Goal: Obtain resource: Download file/media

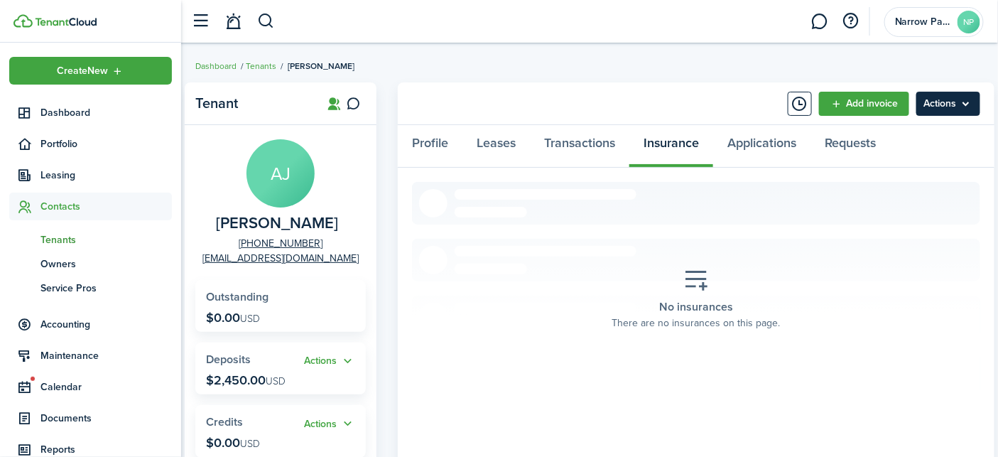
click at [954, 95] on menu-btn "Actions" at bounding box center [948, 104] width 64 height 24
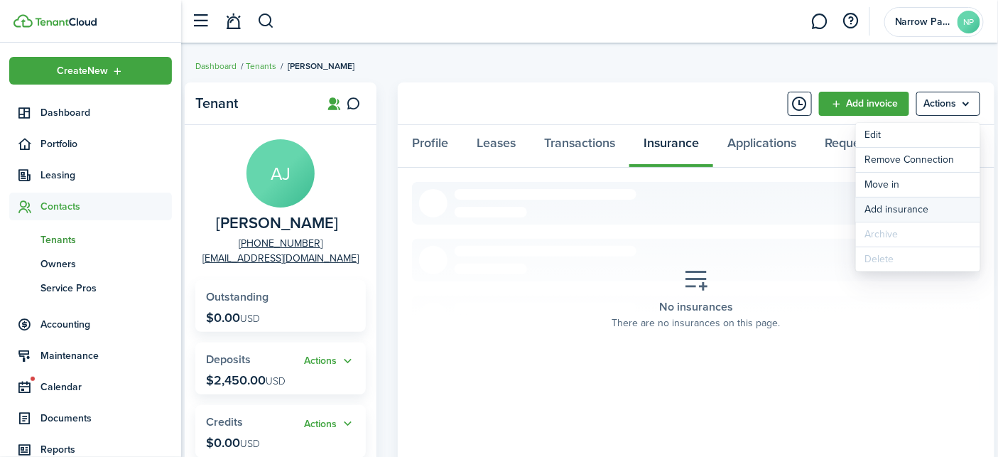
click at [928, 202] on button "Add insurance" at bounding box center [918, 209] width 124 height 24
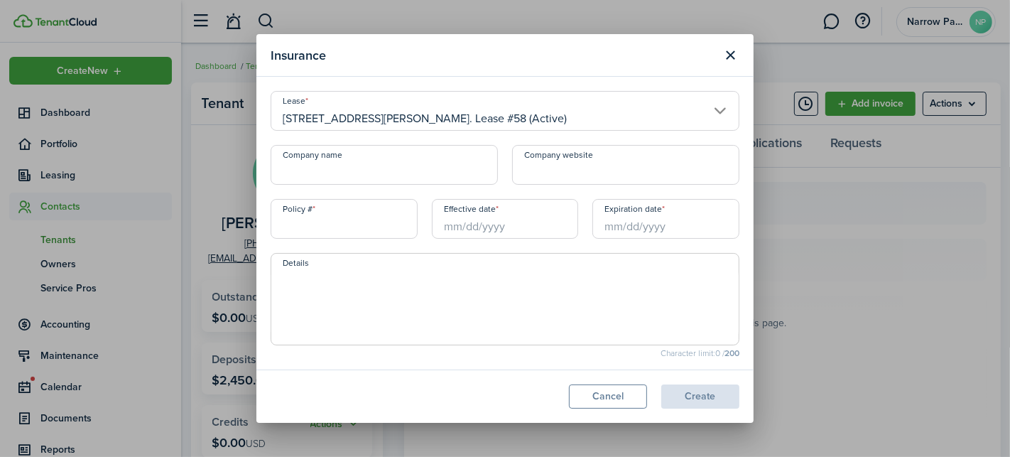
click at [393, 167] on input "Company name" at bounding box center [384, 165] width 227 height 40
type input "State Farm"
click at [487, 235] on input "Effective date" at bounding box center [505, 219] width 147 height 40
type input "46-GG-F344-6"
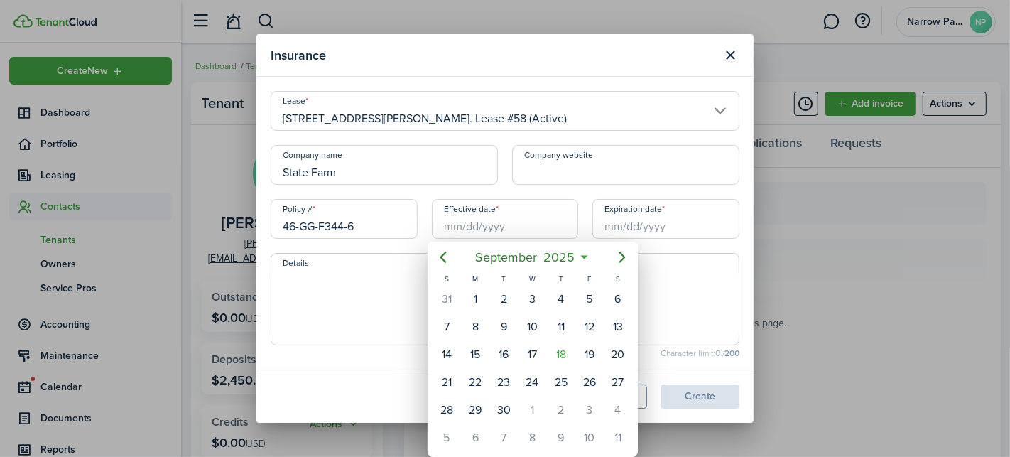
click at [489, 217] on div at bounding box center [504, 228] width 1237 height 684
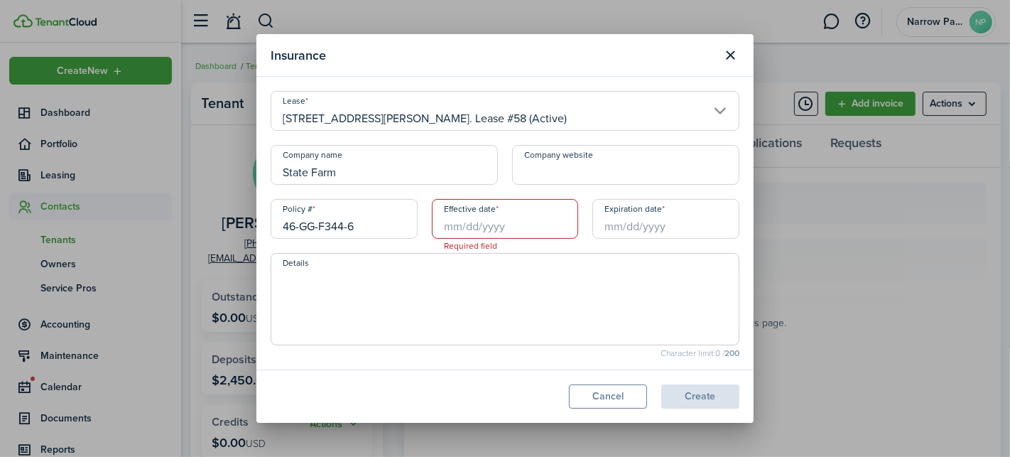
click at [489, 229] on input "Effective date" at bounding box center [505, 219] width 147 height 40
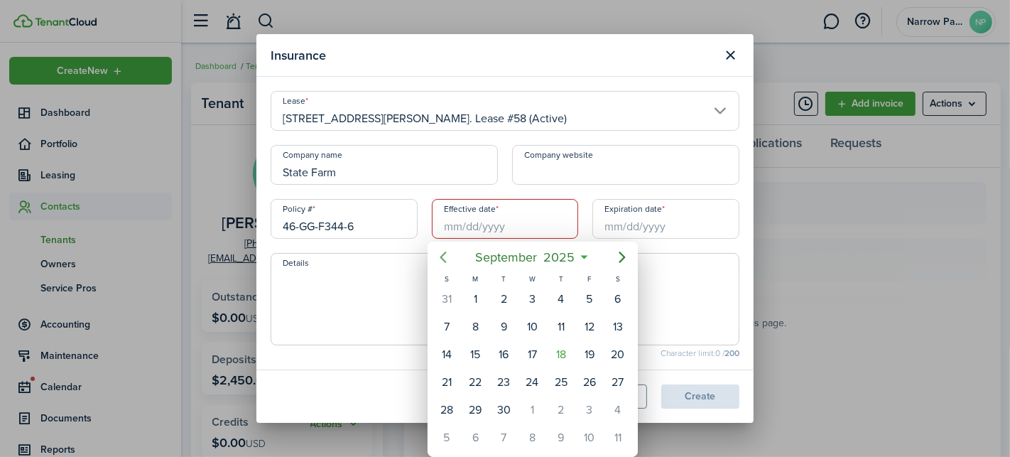
click at [447, 261] on icon "Previous page" at bounding box center [443, 257] width 17 height 17
click at [588, 323] on div "13" at bounding box center [589, 326] width 21 height 21
type input "[DATE]"
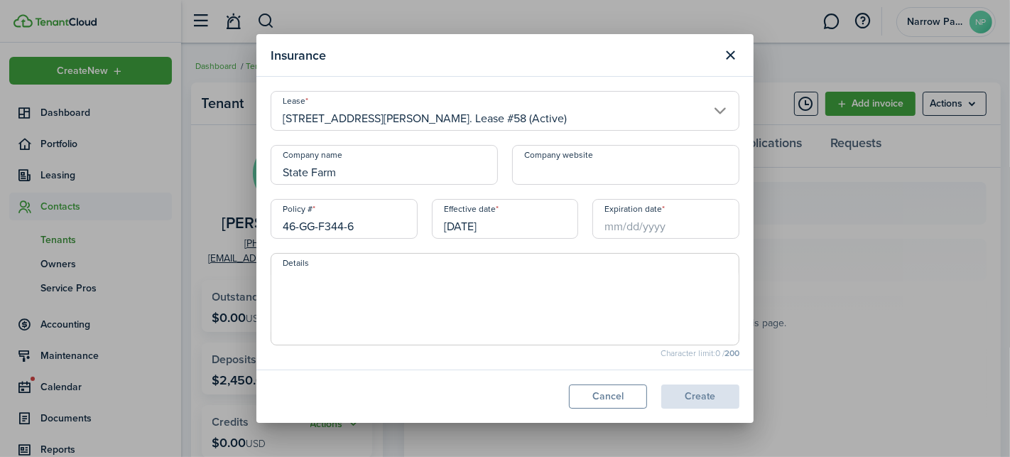
click at [647, 221] on input "Expiration date" at bounding box center [665, 219] width 147 height 40
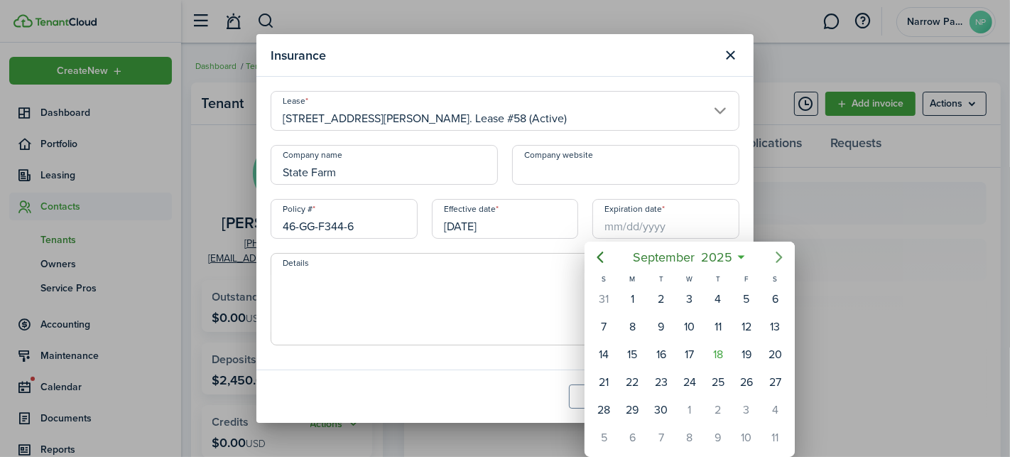
click at [778, 259] on icon "Next page" at bounding box center [779, 256] width 6 height 11
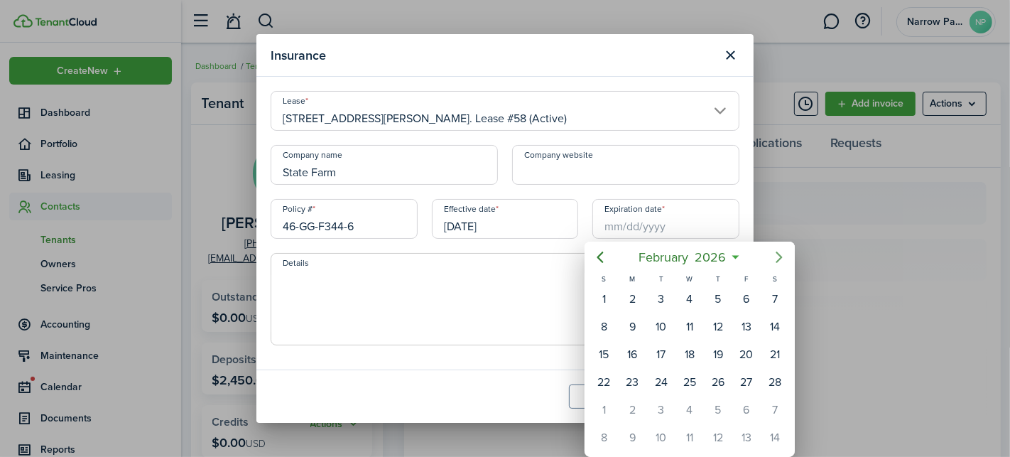
click at [778, 259] on icon "Next page" at bounding box center [779, 256] width 6 height 11
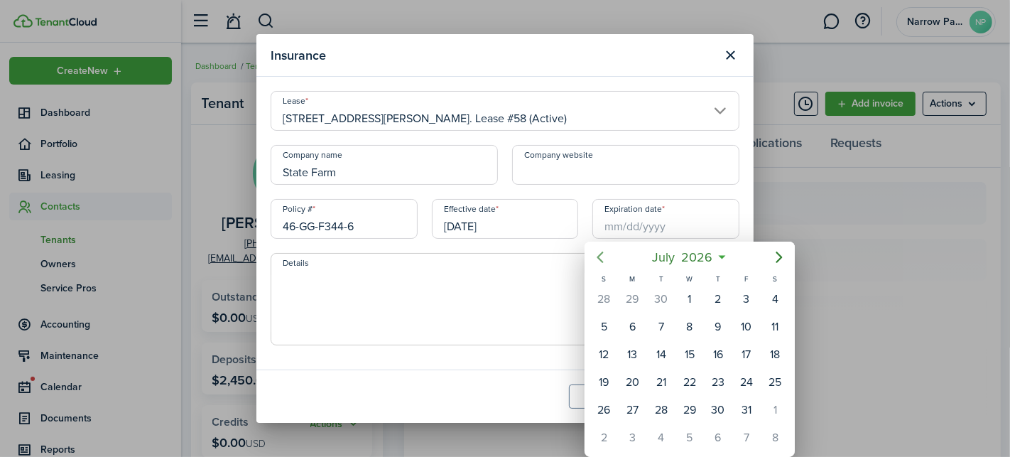
click at [600, 255] on icon "Previous page" at bounding box center [600, 256] width 6 height 11
click at [766, 330] on div "13" at bounding box center [774, 326] width 21 height 21
type input "[DATE]"
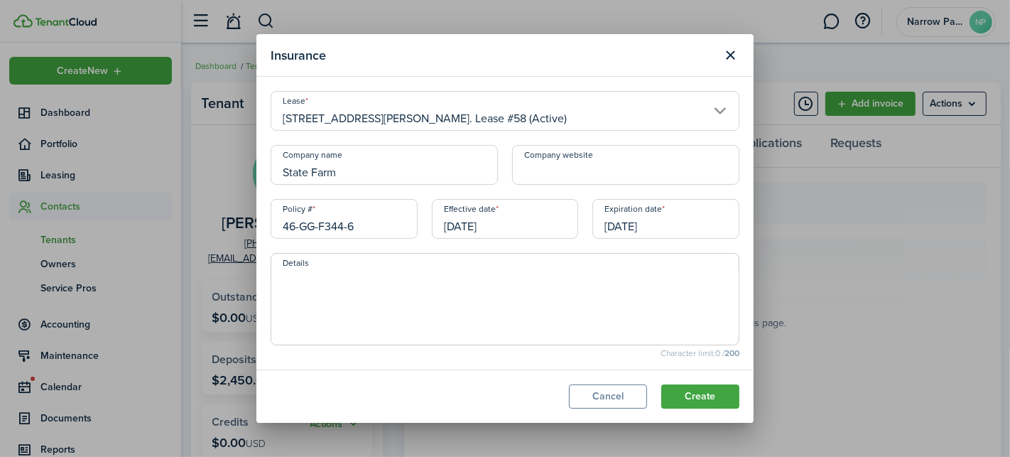
scroll to position [96, 0]
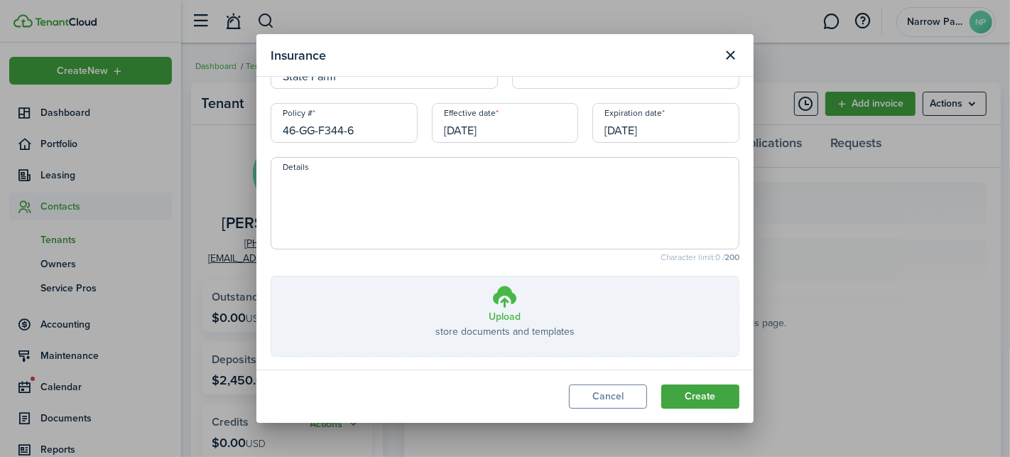
click at [507, 310] on h3 "Upload" at bounding box center [505, 316] width 32 height 15
click at [271, 276] on input "Upload store documents and templates Choose file" at bounding box center [271, 276] width 0 height 0
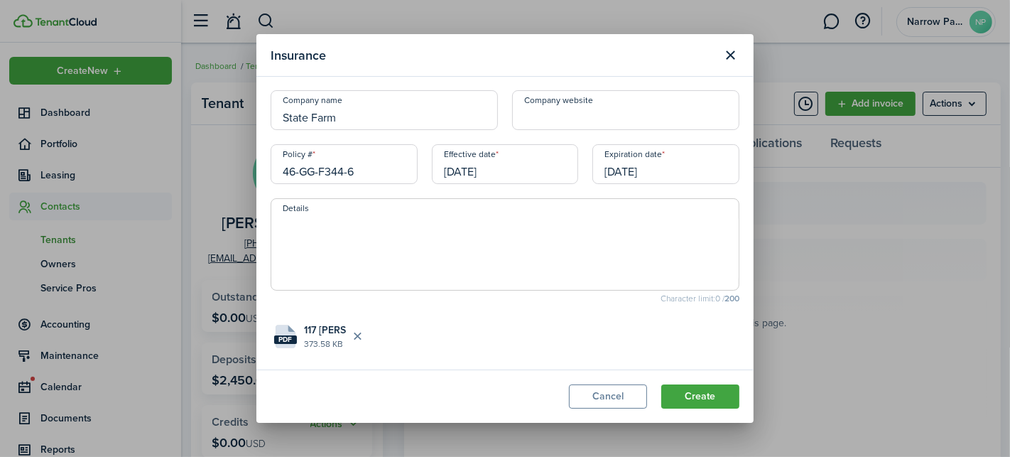
click at [701, 411] on modal-footer "Cancel Create" at bounding box center [504, 395] width 497 height 53
click at [701, 407] on button "Create" at bounding box center [700, 396] width 78 height 24
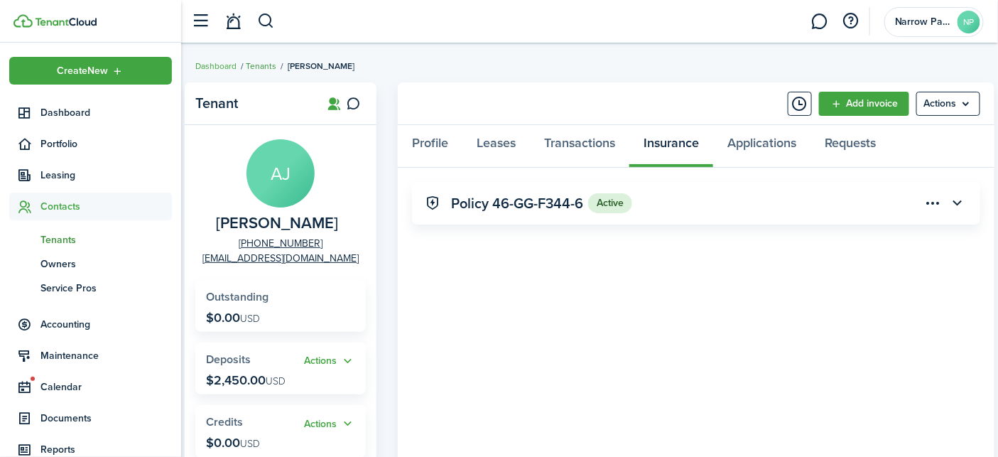
click at [256, 63] on link "Tenants" at bounding box center [261, 66] width 31 height 13
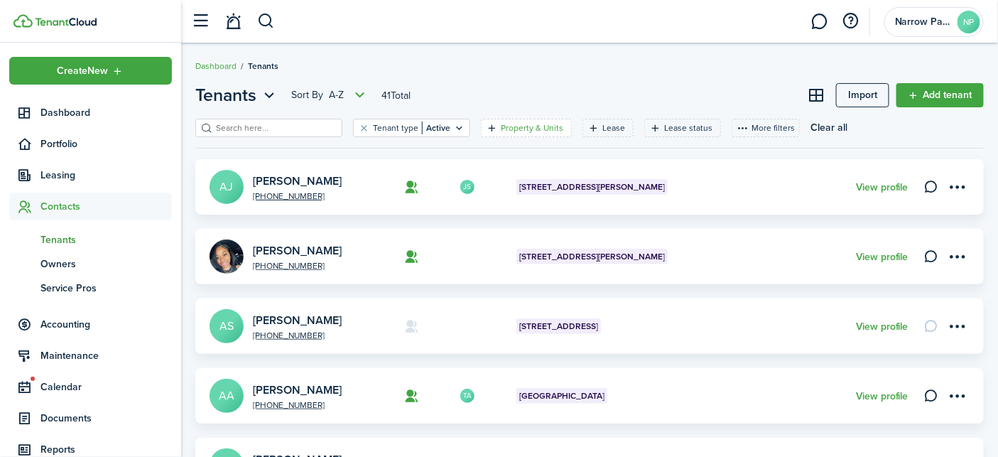
click at [506, 129] on filter-tag-label "Property & Units" at bounding box center [532, 127] width 63 height 13
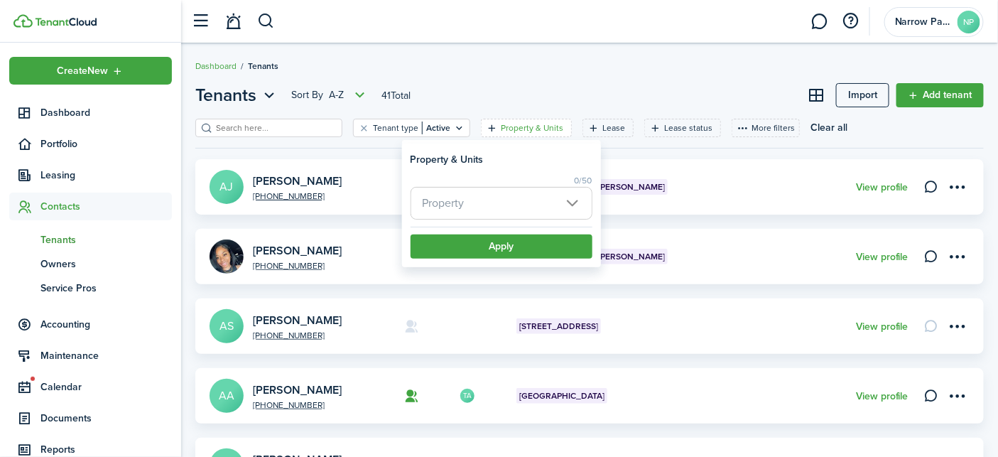
click at [504, 200] on span "Property" at bounding box center [501, 203] width 180 height 31
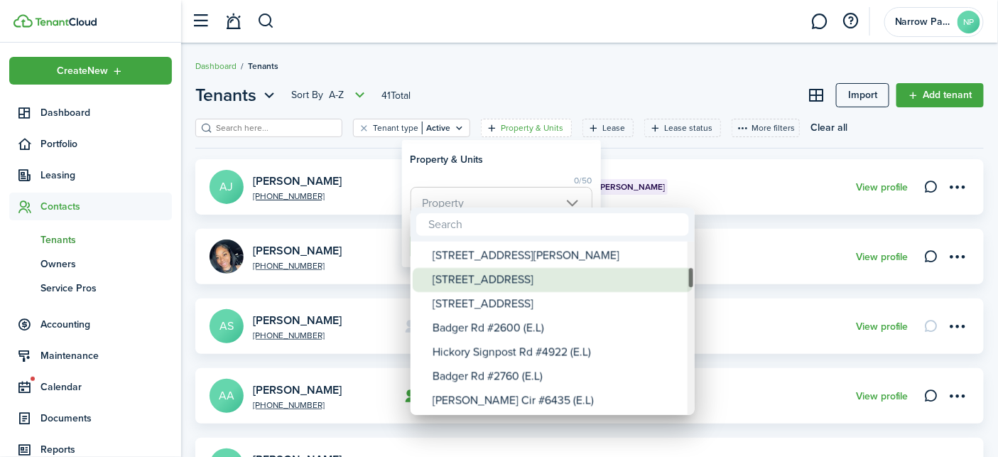
click at [541, 283] on div "[STREET_ADDRESS]" at bounding box center [558, 280] width 251 height 24
type input "[STREET_ADDRESS]"
click at [541, 274] on div "[STREET_ADDRESS]" at bounding box center [558, 280] width 251 height 24
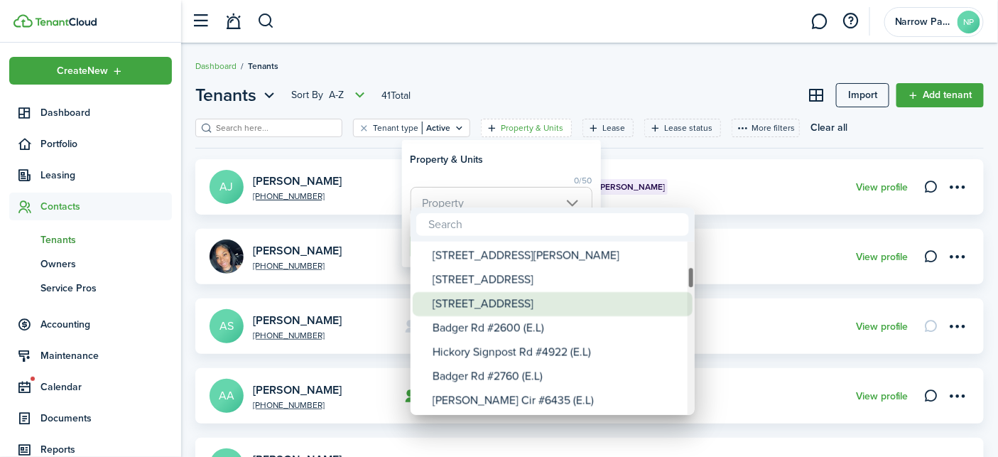
click at [540, 302] on div "[STREET_ADDRESS]" at bounding box center [558, 304] width 251 height 24
type input "[STREET_ADDRESS]"
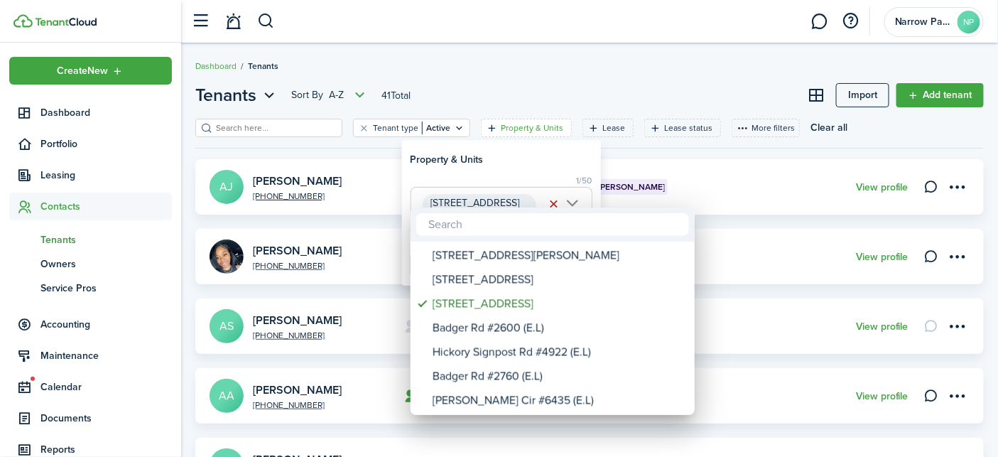
click at [531, 166] on div at bounding box center [498, 228] width 1225 height 684
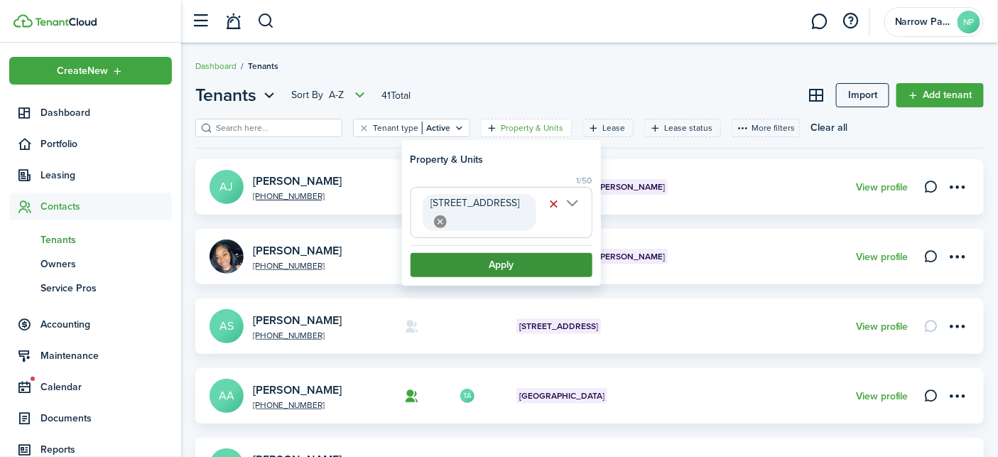
click at [543, 261] on button "Apply" at bounding box center [502, 265] width 182 height 24
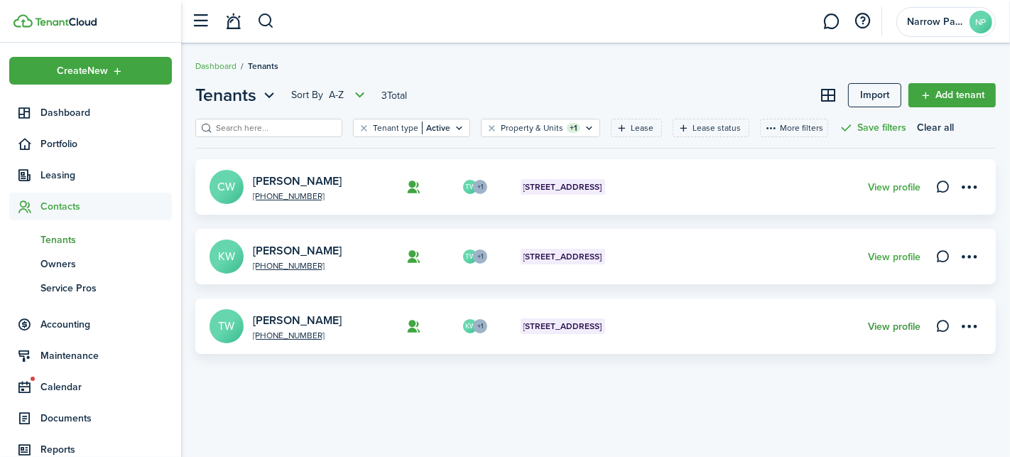
click at [893, 327] on link "View profile" at bounding box center [894, 326] width 53 height 11
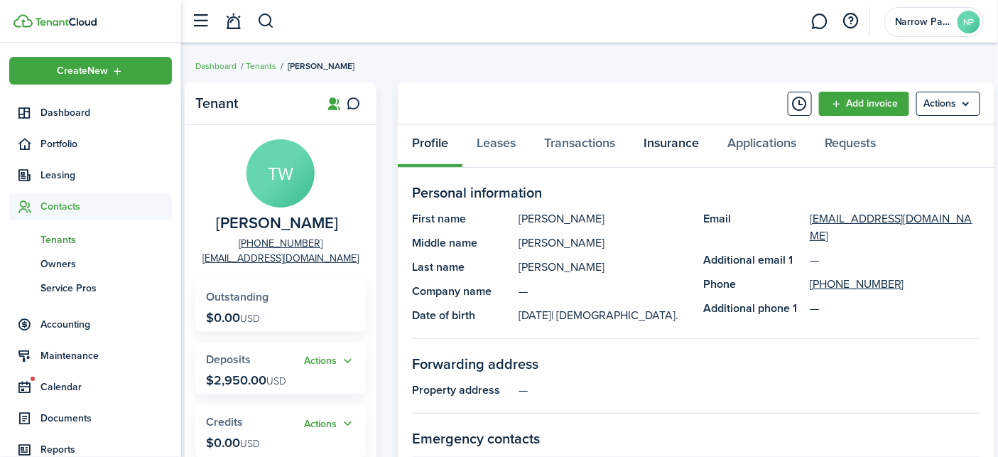
click at [675, 141] on link "Insurance" at bounding box center [671, 146] width 84 height 43
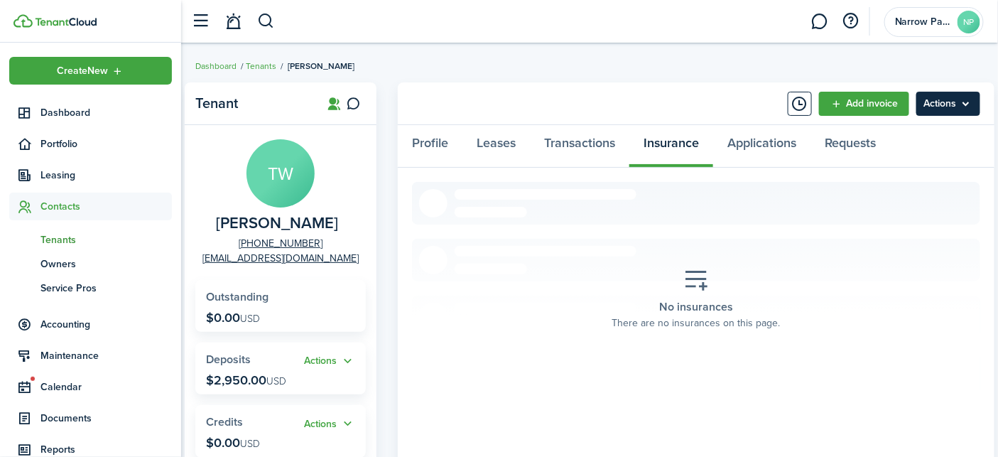
click at [947, 103] on menu-btn "Actions" at bounding box center [948, 104] width 64 height 24
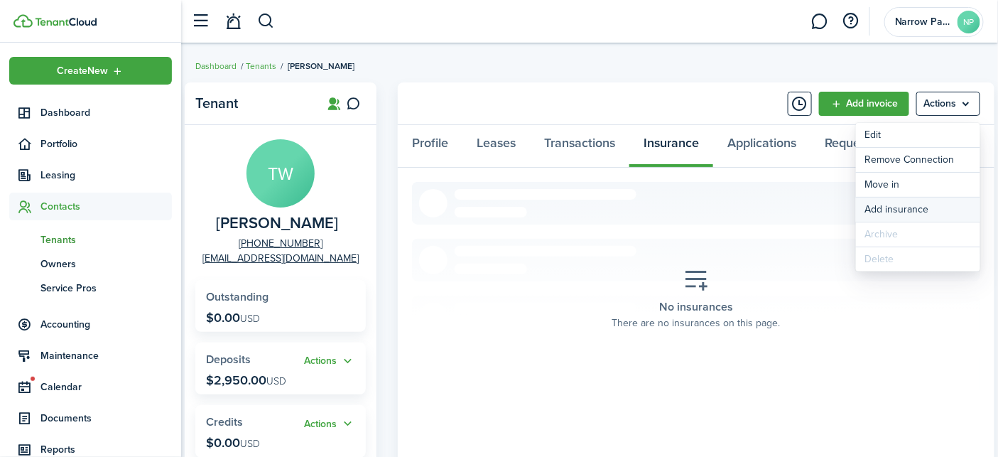
click at [911, 207] on button "Add insurance" at bounding box center [918, 209] width 124 height 24
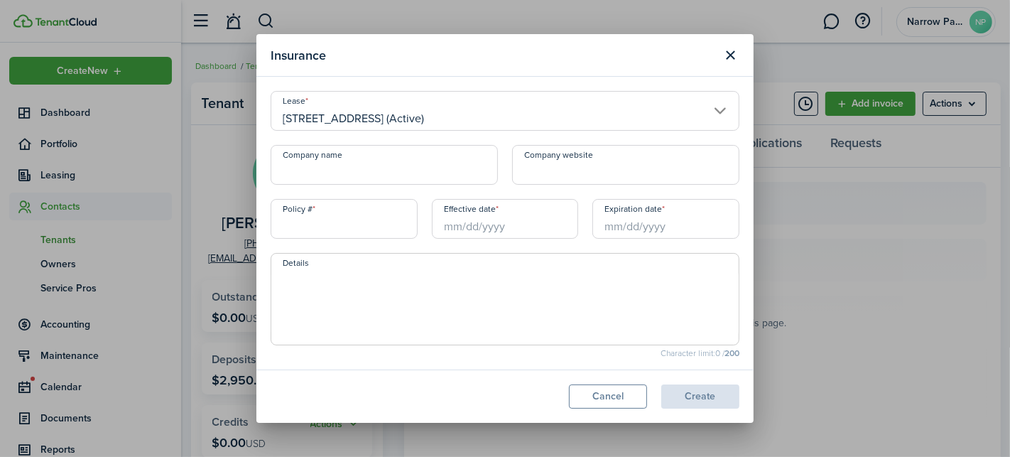
click at [469, 168] on input "Company name" at bounding box center [384, 165] width 227 height 40
type input "State Farm"
click at [368, 222] on input "Policy #" at bounding box center [344, 219] width 147 height 40
click at [484, 225] on input "Effective date" at bounding box center [505, 219] width 147 height 40
type input "46-GD-L252-1"
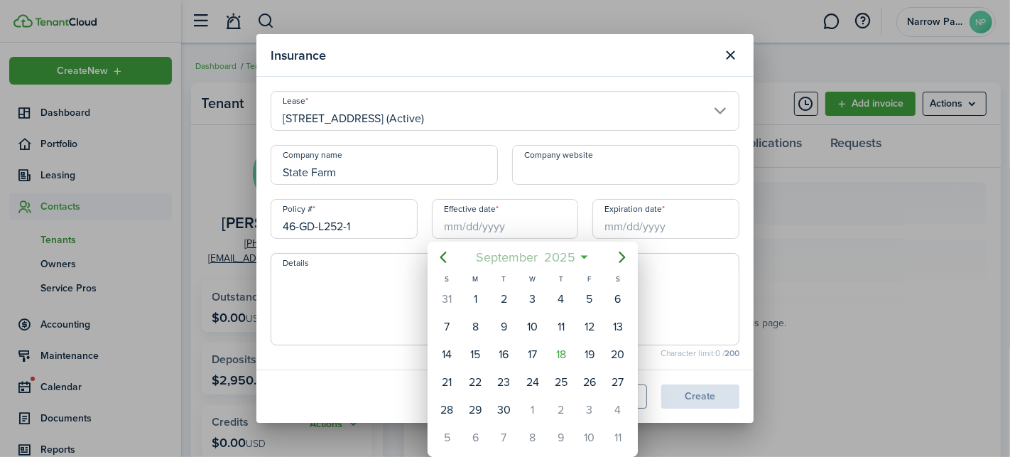
click at [540, 261] on span "September" at bounding box center [506, 257] width 68 height 26
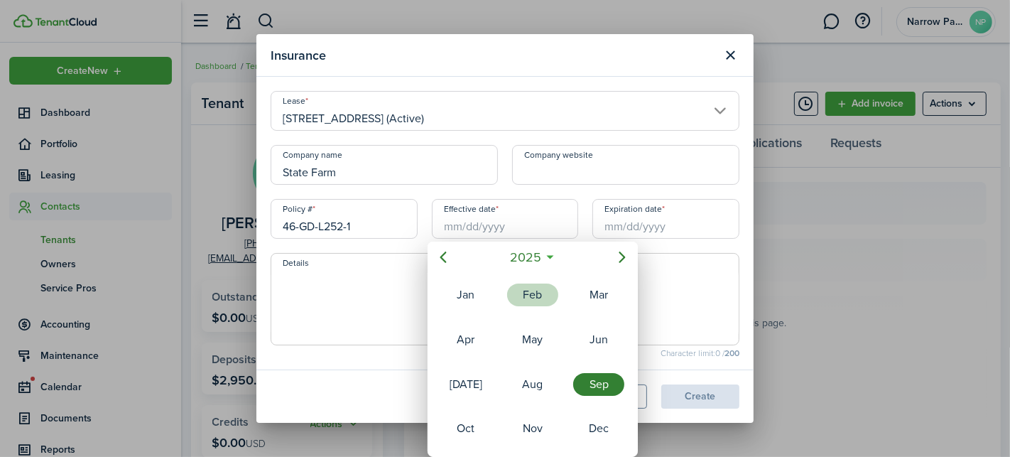
click at [539, 289] on div "Feb" at bounding box center [532, 294] width 51 height 23
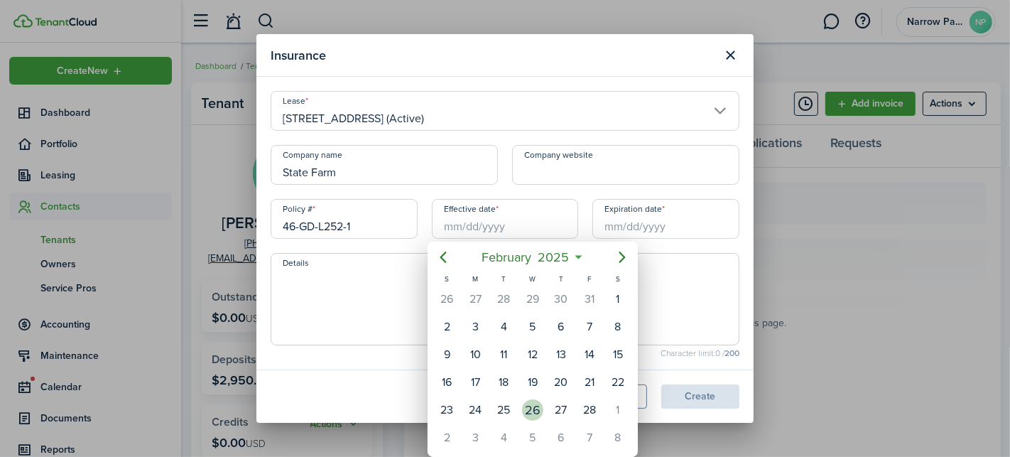
click at [538, 404] on div "26" at bounding box center [532, 409] width 21 height 21
type input "[DATE]"
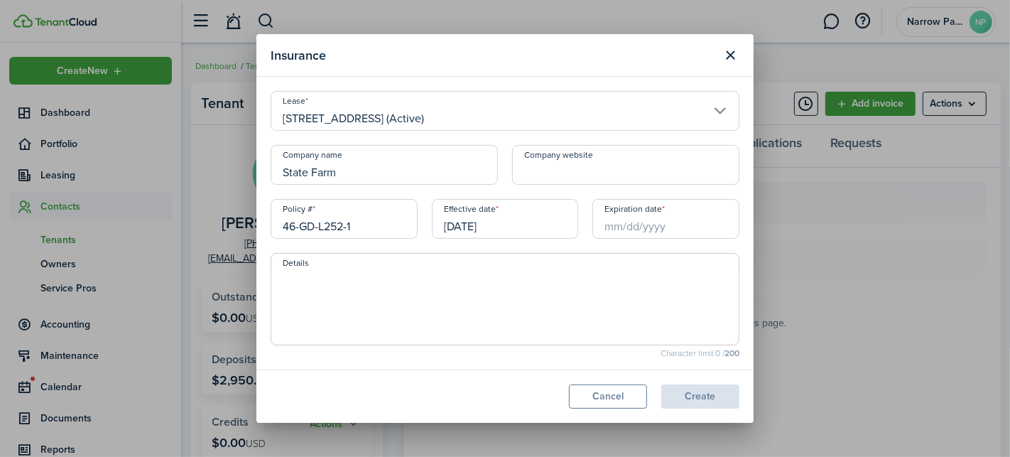
click at [640, 224] on input "Expiration date" at bounding box center [665, 219] width 147 height 40
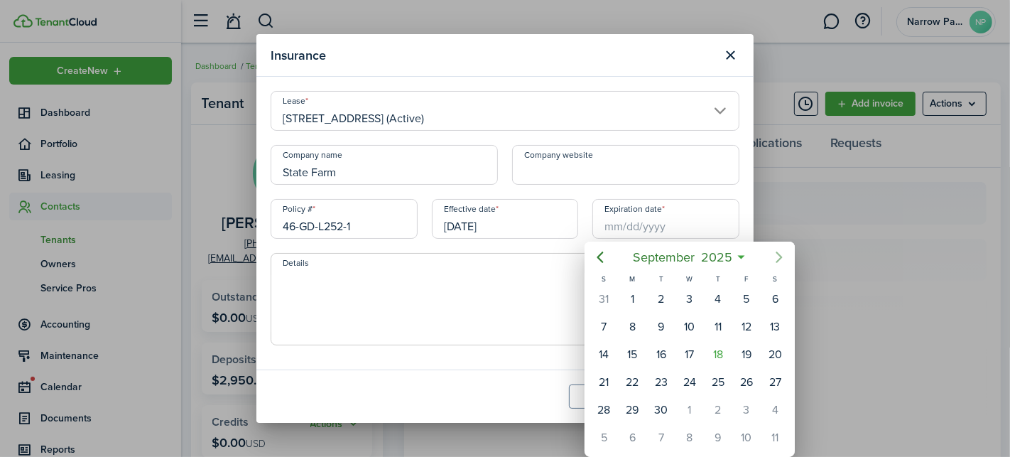
click at [780, 256] on icon "Next page" at bounding box center [779, 256] width 6 height 11
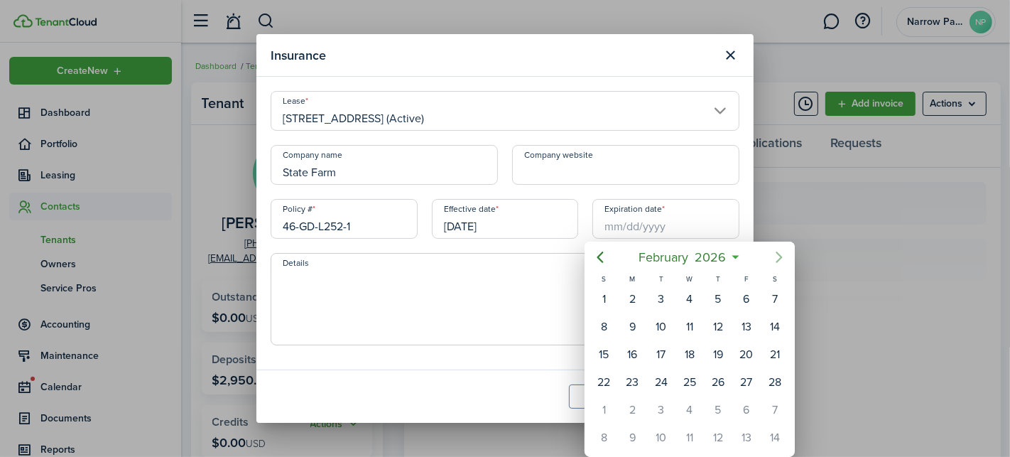
click at [780, 256] on icon "Next page" at bounding box center [779, 256] width 6 height 11
click at [599, 255] on icon "Previous page" at bounding box center [600, 256] width 6 height 11
click at [719, 377] on div "26" at bounding box center [717, 381] width 21 height 21
type input "[DATE]"
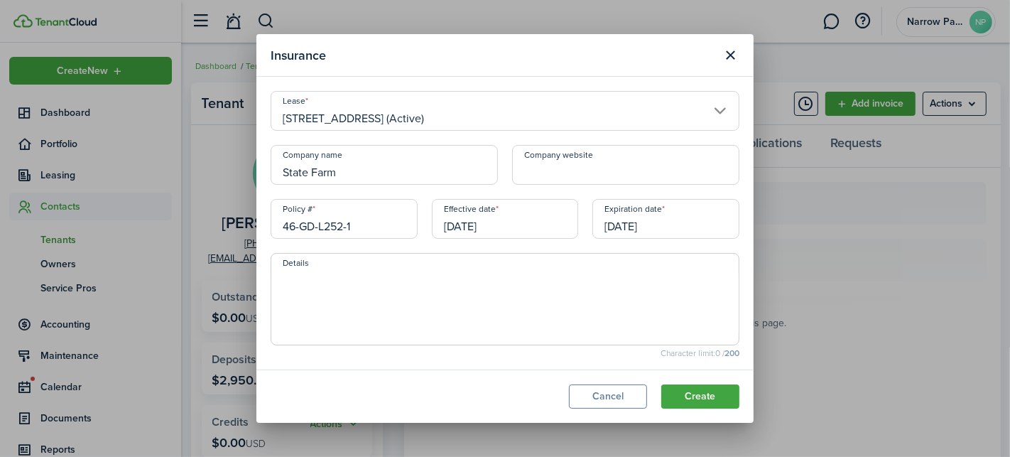
scroll to position [96, 0]
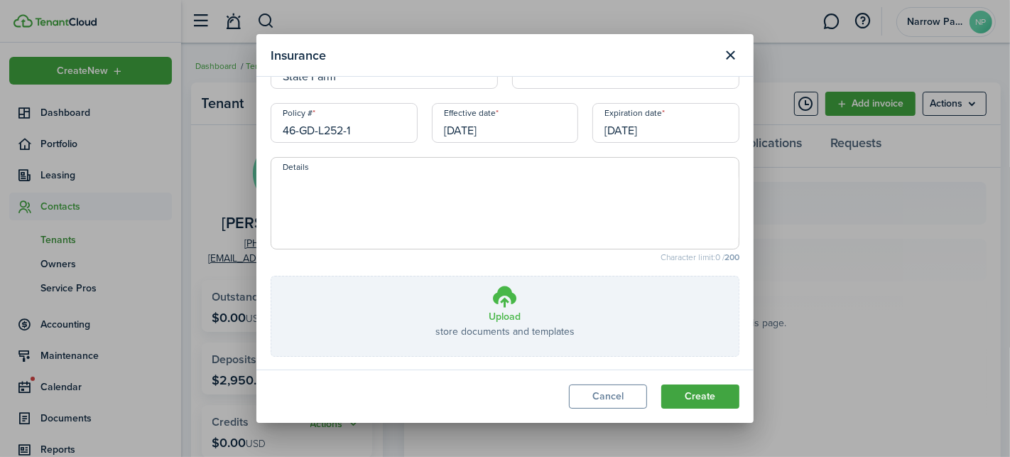
click at [489, 315] on h3 "Upload" at bounding box center [505, 316] width 32 height 15
click at [271, 276] on input "Upload store documents and templates Choose file" at bounding box center [271, 276] width 0 height 0
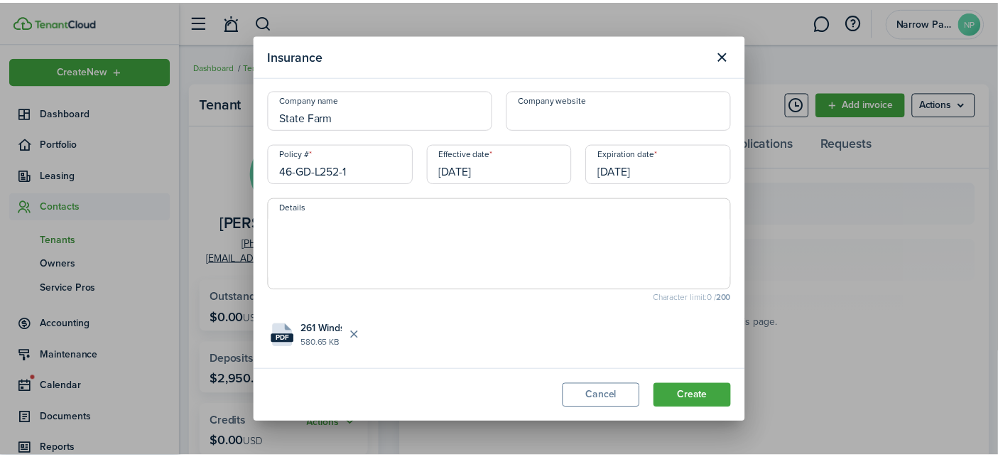
scroll to position [55, 0]
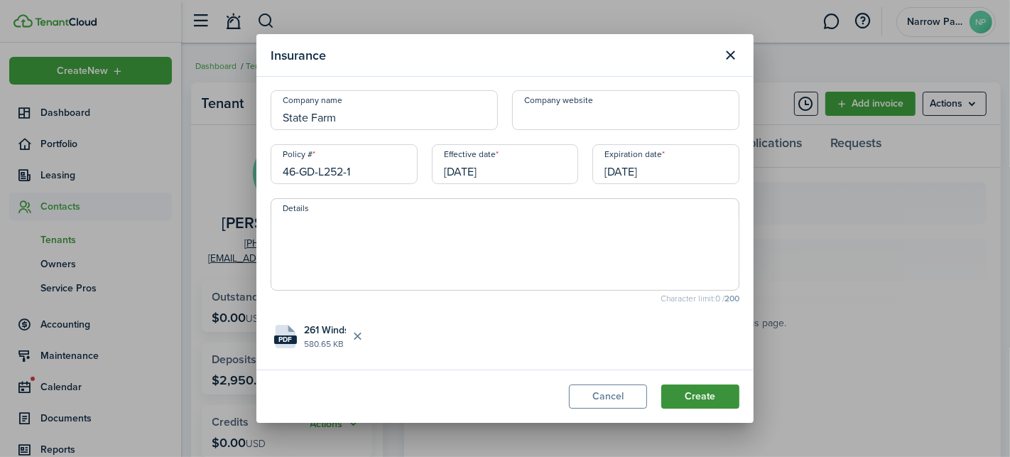
click at [715, 402] on button "Create" at bounding box center [700, 396] width 78 height 24
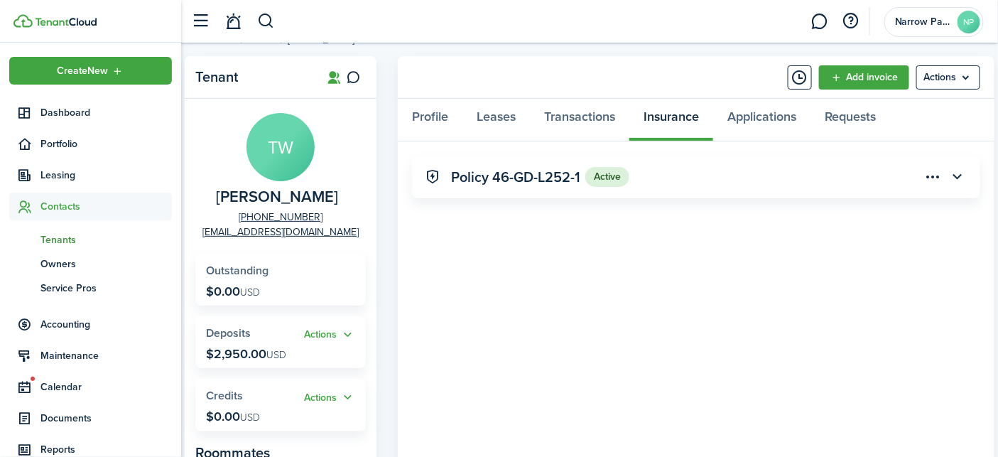
scroll to position [0, 0]
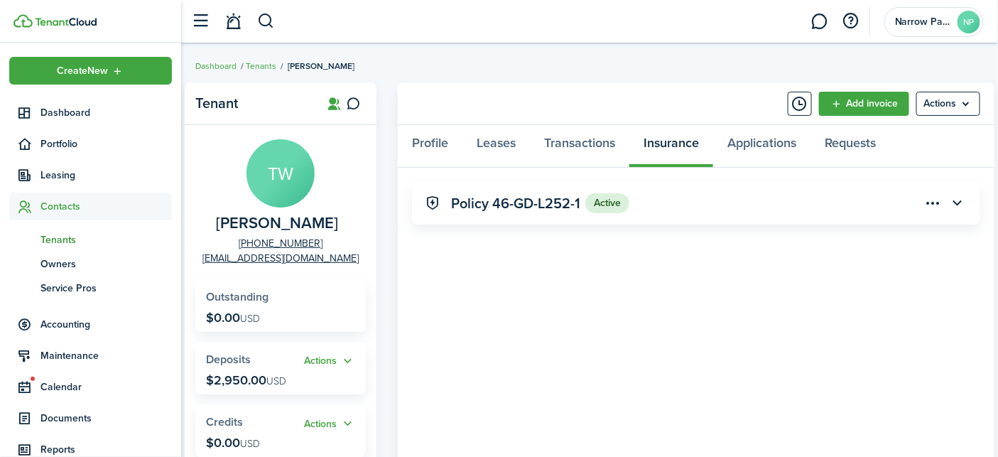
click at [253, 58] on ul "Dashboard Tenants [PERSON_NAME]" at bounding box center [274, 66] width 159 height 18
click at [255, 63] on link "Tenants" at bounding box center [261, 66] width 31 height 13
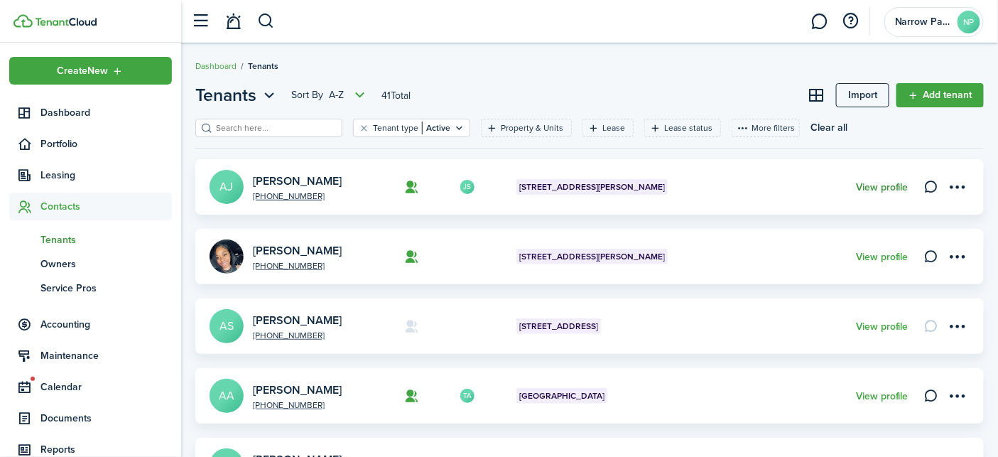
click at [871, 185] on link "View profile" at bounding box center [882, 187] width 53 height 11
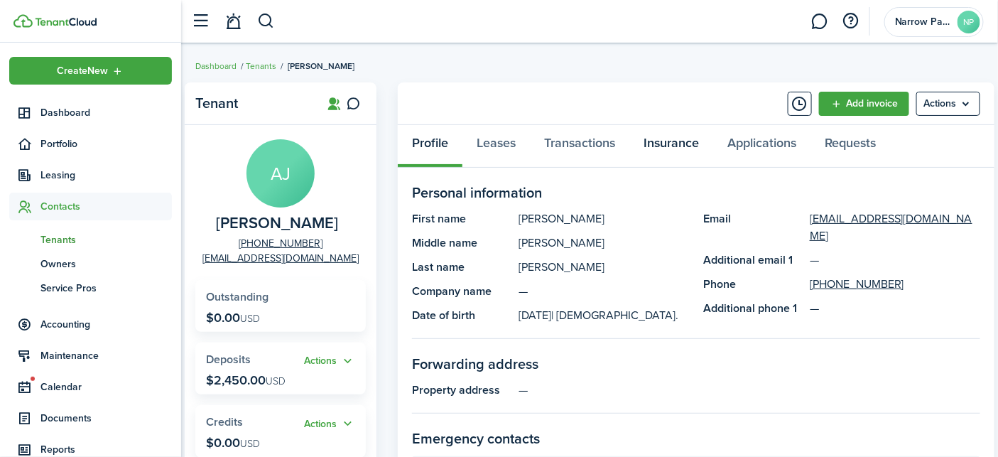
click at [661, 144] on link "Insurance" at bounding box center [671, 146] width 84 height 43
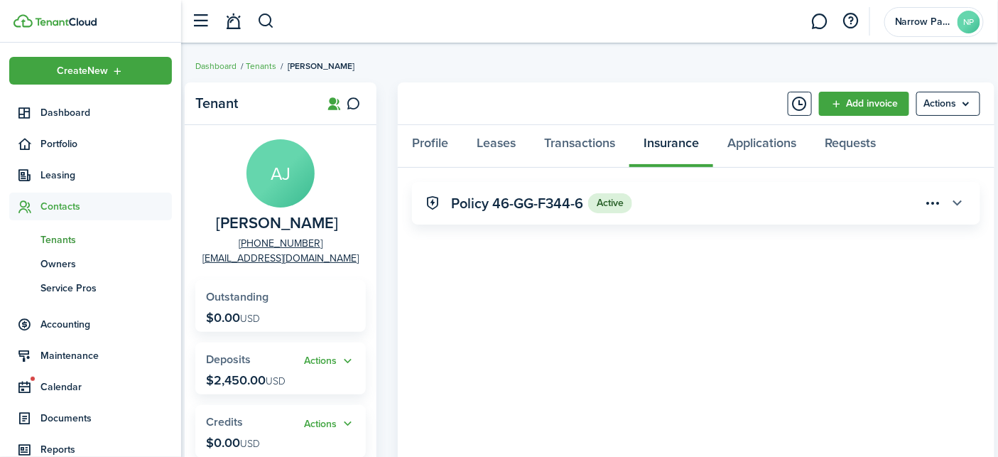
click at [958, 200] on button "button" at bounding box center [957, 203] width 24 height 24
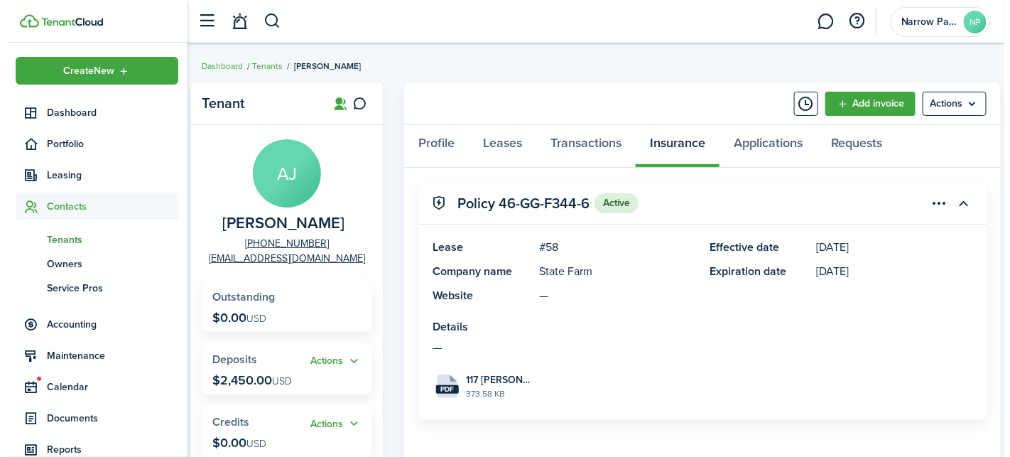
scroll to position [40, 0]
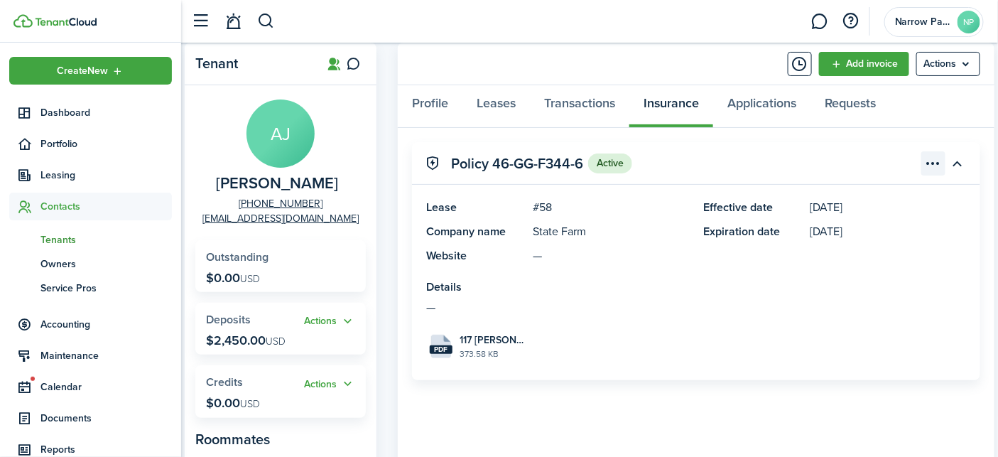
click at [929, 170] on menu-btn-icon "Open menu" at bounding box center [933, 163] width 24 height 24
click at [882, 192] on button "Edit" at bounding box center [883, 194] width 124 height 24
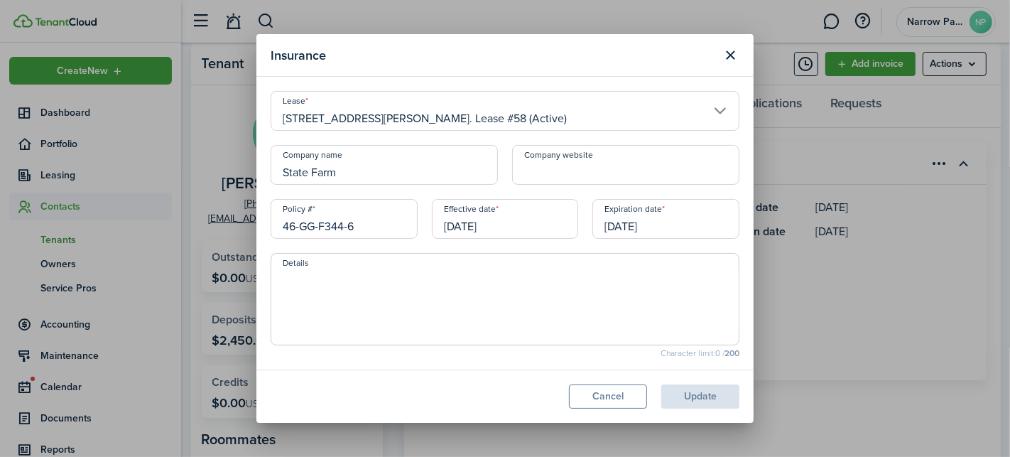
scroll to position [55, 0]
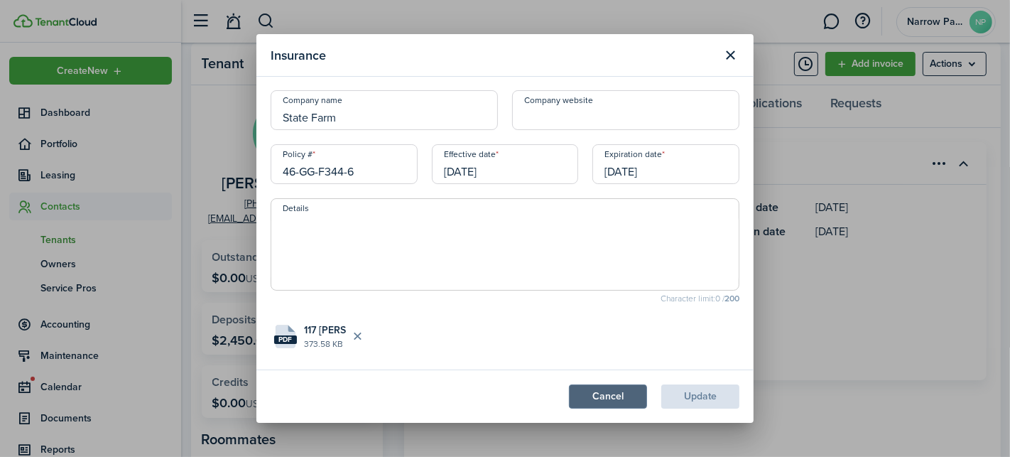
click at [634, 395] on button "Cancel" at bounding box center [608, 396] width 78 height 24
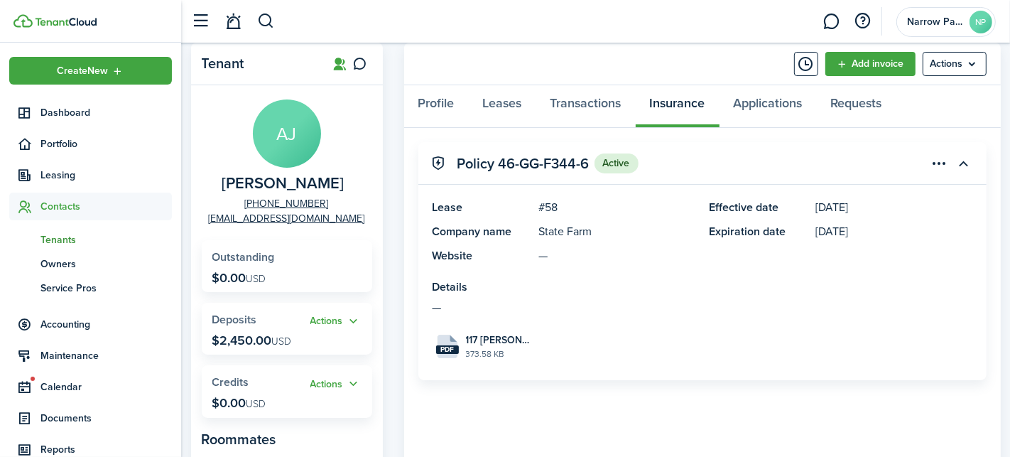
scroll to position [0, 0]
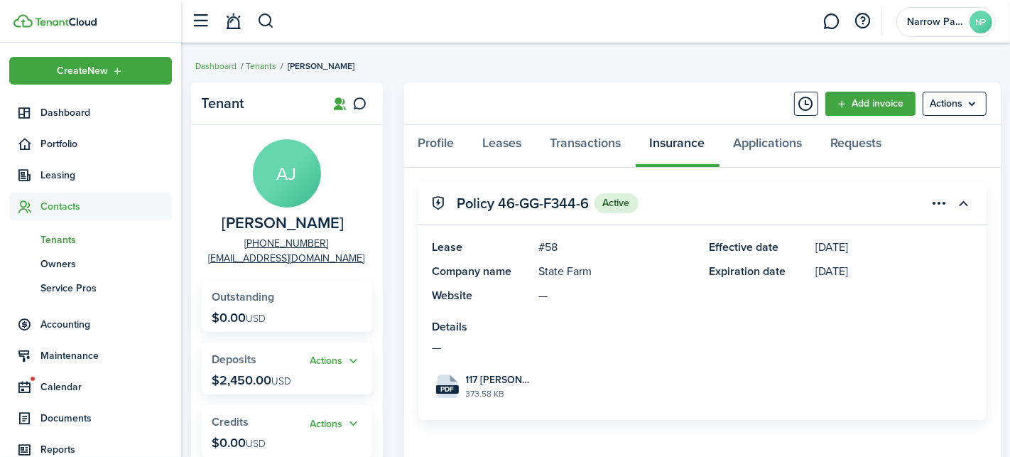
click at [262, 64] on link "Tenants" at bounding box center [261, 66] width 31 height 13
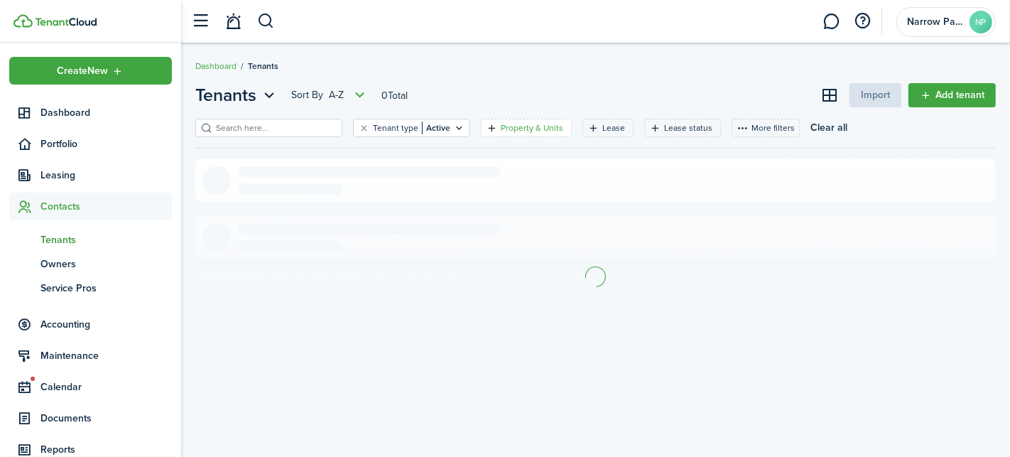
click at [504, 123] on filter-tag-label "Property & Units" at bounding box center [532, 127] width 63 height 13
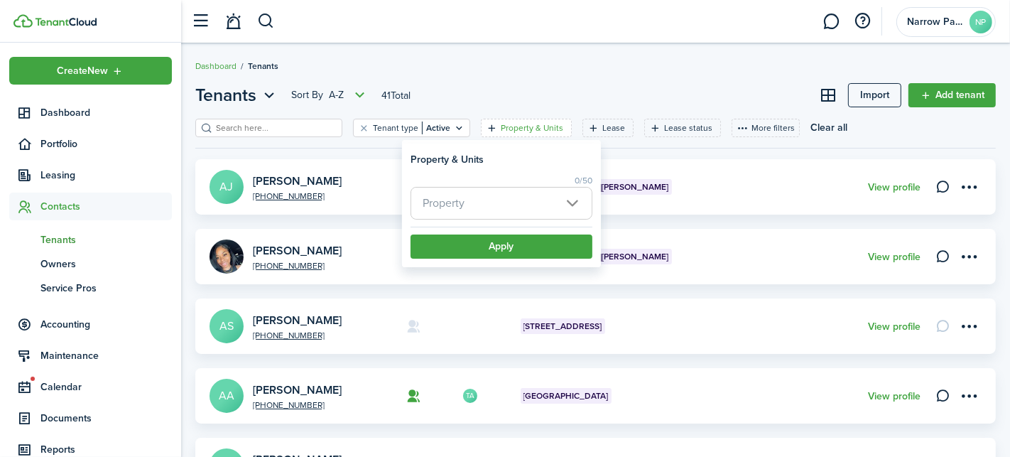
click at [503, 203] on span "Property" at bounding box center [501, 203] width 180 height 31
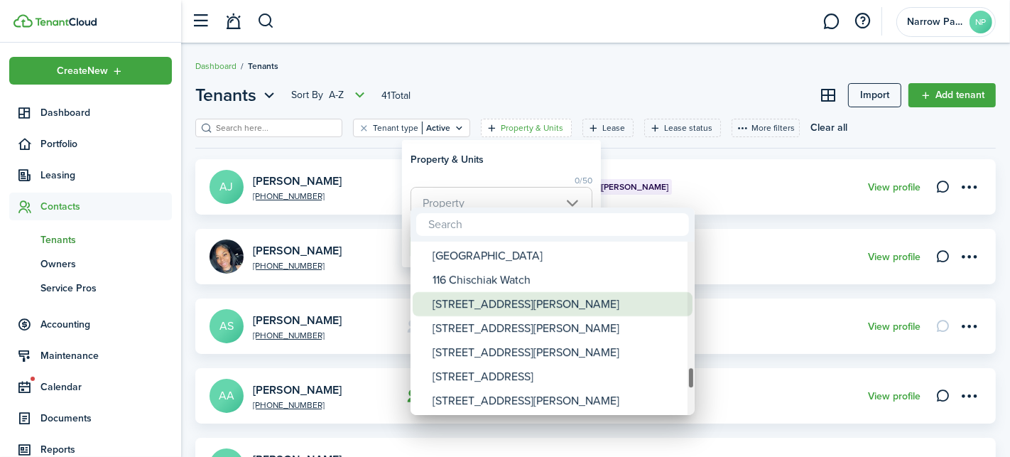
click at [514, 305] on div "[STREET_ADDRESS][PERSON_NAME]" at bounding box center [558, 304] width 251 height 24
type input "[STREET_ADDRESS][PERSON_NAME]"
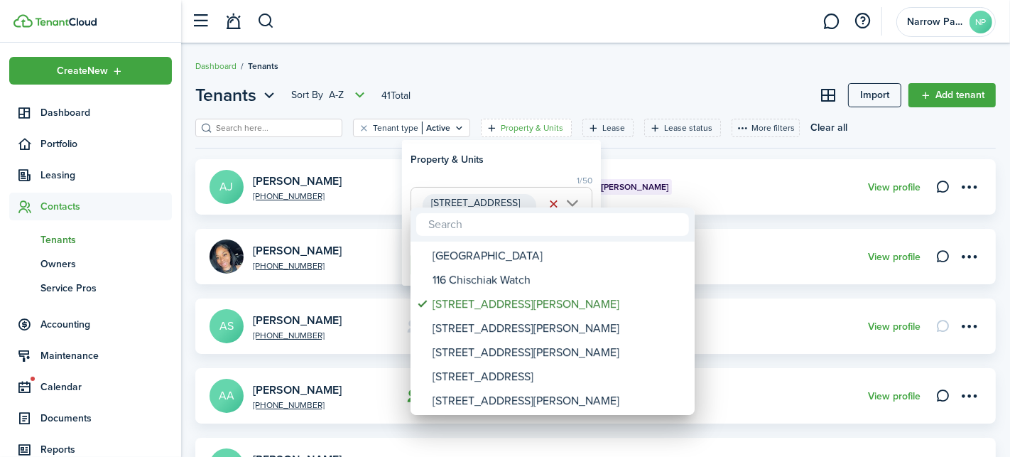
click at [533, 163] on div at bounding box center [504, 228] width 1237 height 684
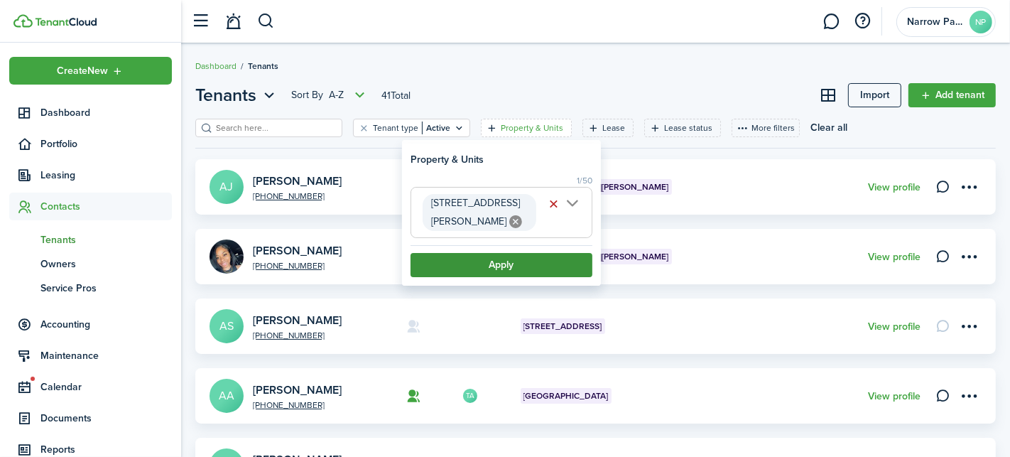
click at [515, 253] on button "Apply" at bounding box center [502, 265] width 182 height 24
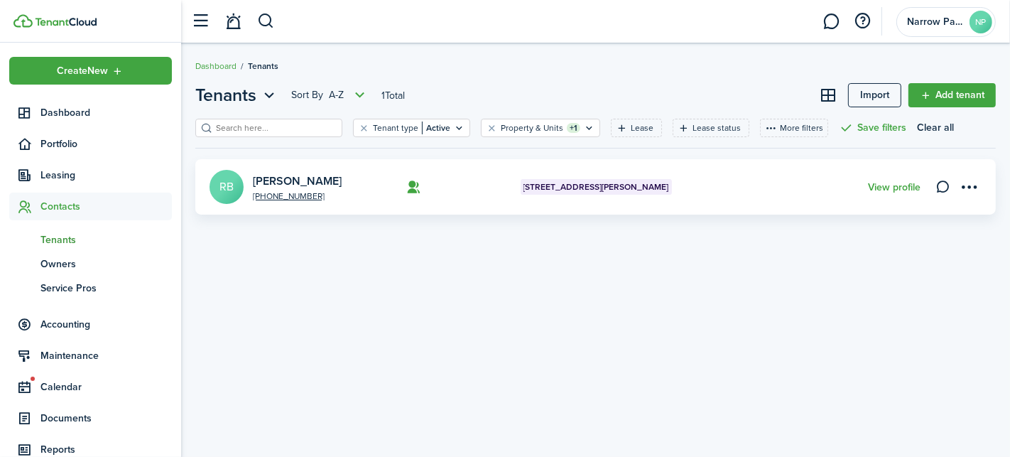
click at [876, 192] on card-footer "View profile" at bounding box center [894, 187] width 53 height 15
click at [878, 185] on link "View profile" at bounding box center [894, 187] width 53 height 11
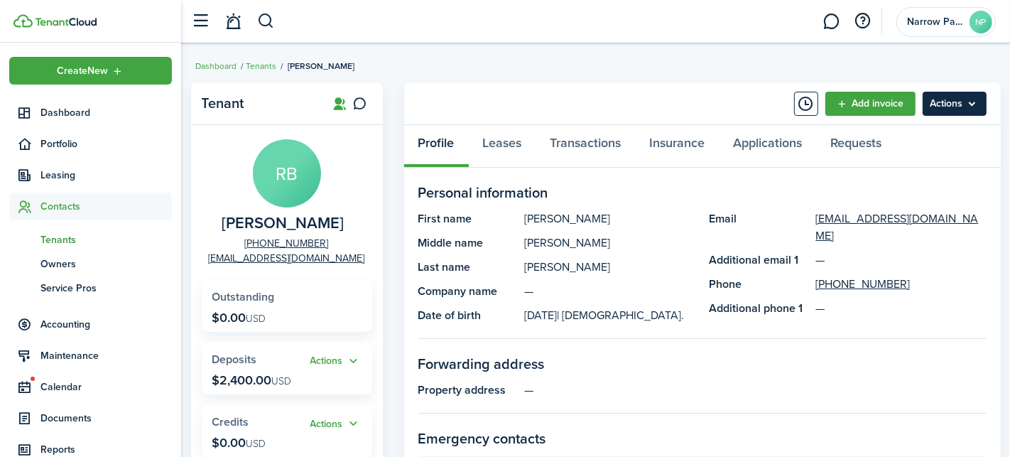
click at [957, 104] on menu-btn "Actions" at bounding box center [955, 104] width 64 height 24
click at [594, 141] on link "Transactions" at bounding box center [585, 146] width 99 height 43
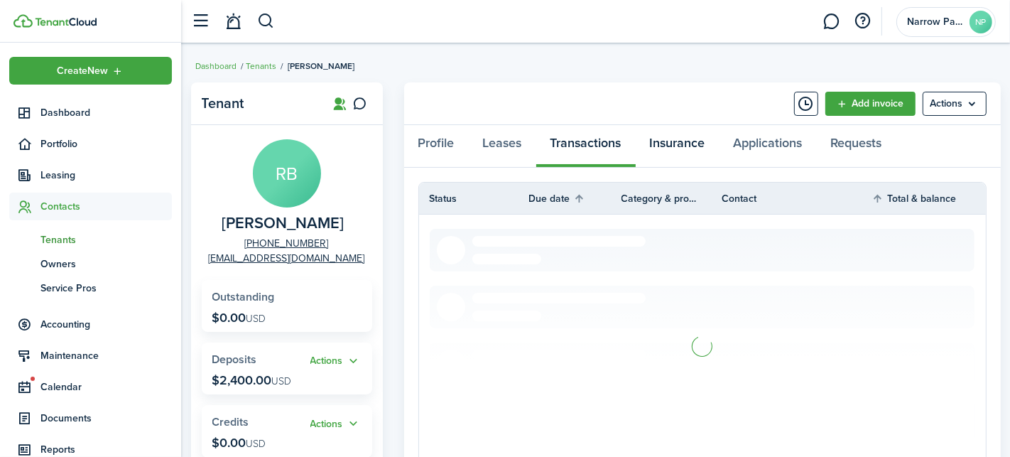
click at [681, 139] on link "Insurance" at bounding box center [678, 146] width 84 height 43
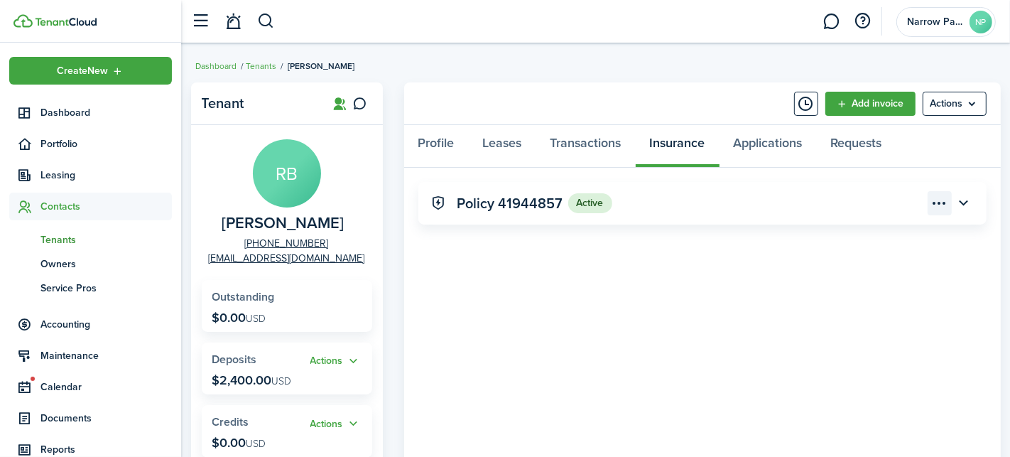
click at [940, 200] on menu-btn-icon "Open menu" at bounding box center [940, 203] width 24 height 24
click at [885, 230] on button "Edit" at bounding box center [889, 234] width 124 height 24
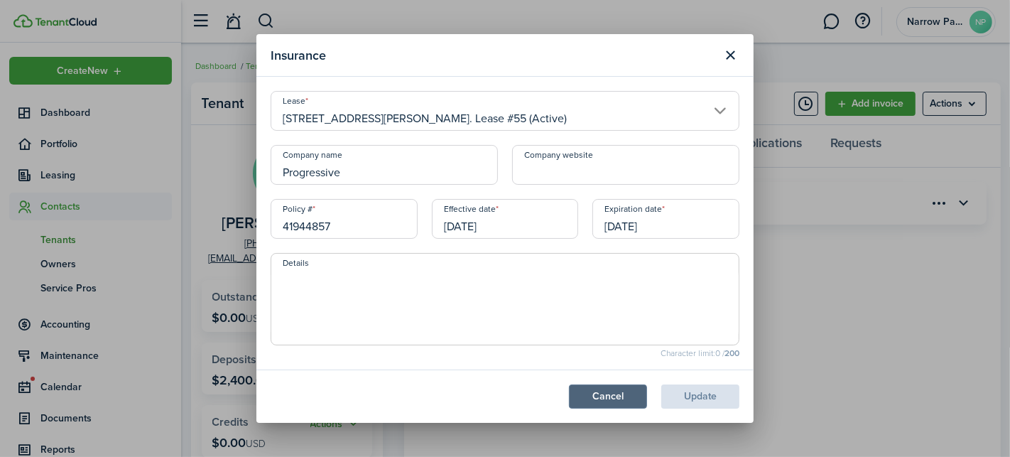
click at [612, 397] on button "Cancel" at bounding box center [608, 396] width 78 height 24
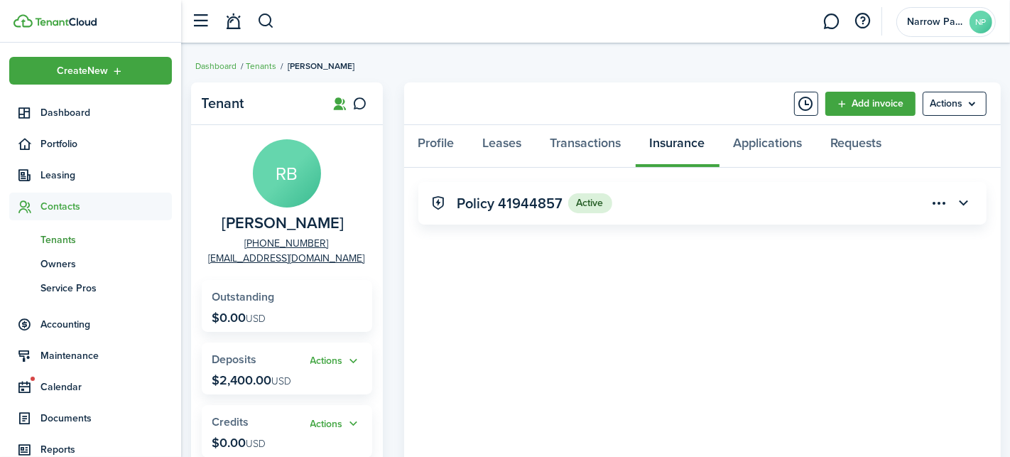
scroll to position [55, 0]
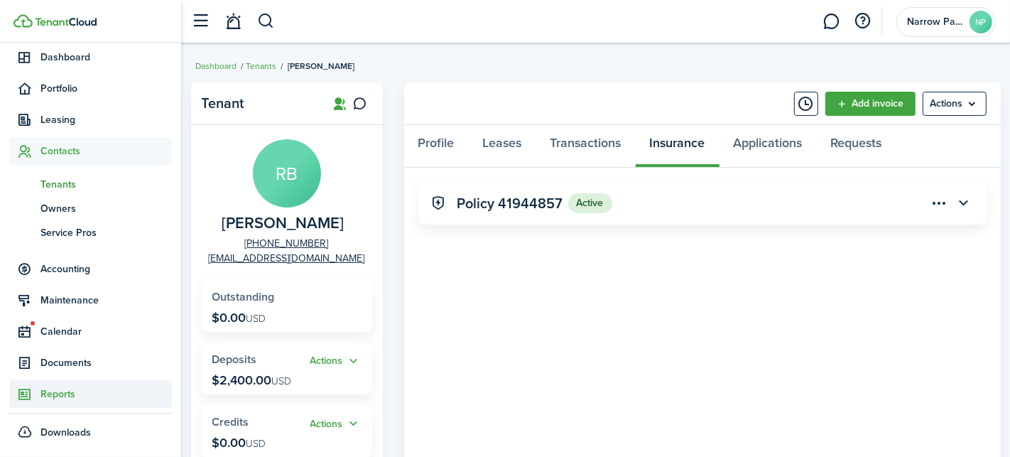
click at [65, 386] on span "Reports" at bounding box center [105, 393] width 131 height 15
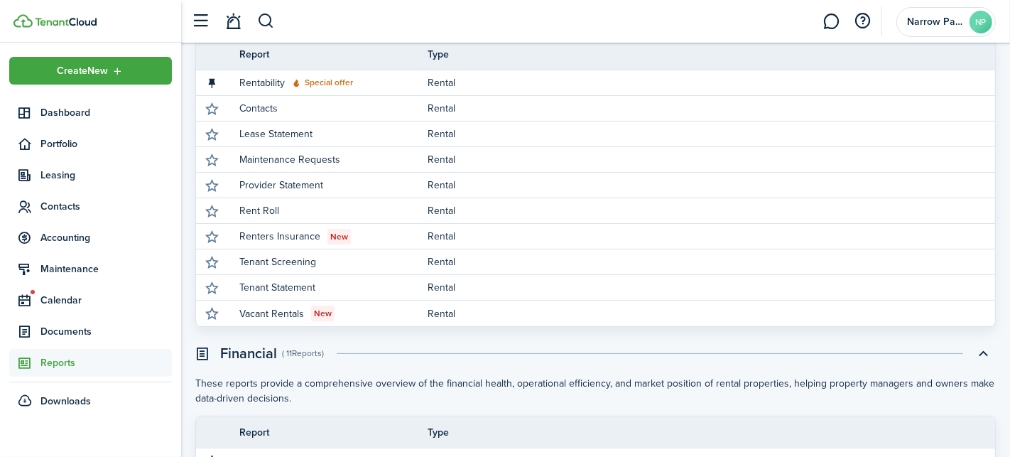
scroll to position [195, 0]
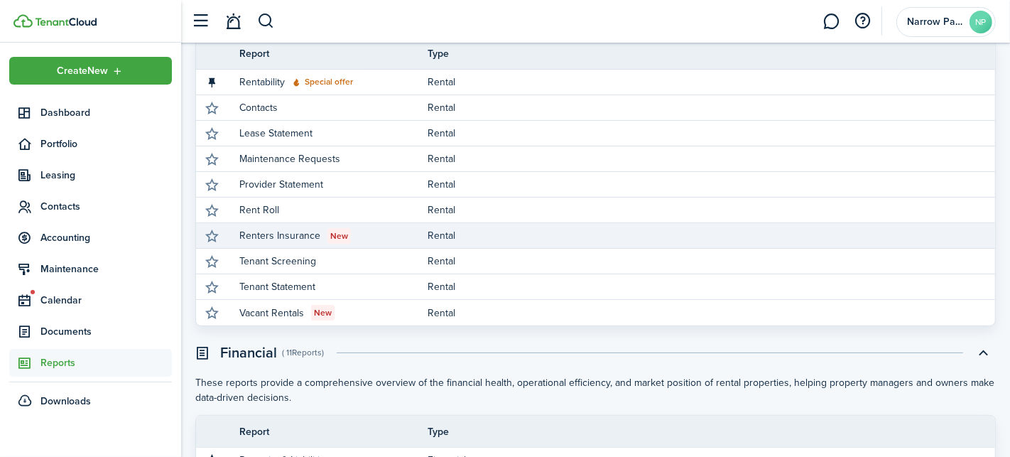
click at [359, 234] on link "Renters Insurance New" at bounding box center [333, 235] width 188 height 25
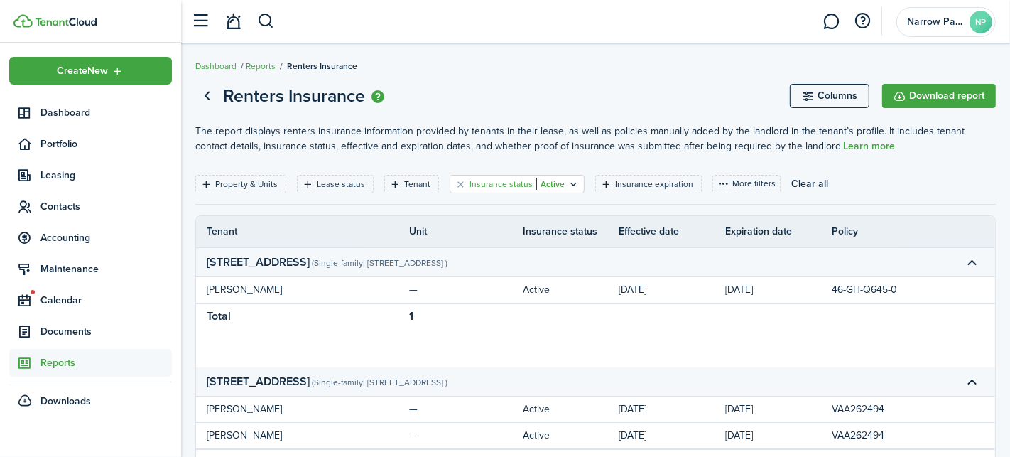
click at [541, 186] on filter-tag-value "Active" at bounding box center [550, 184] width 28 height 13
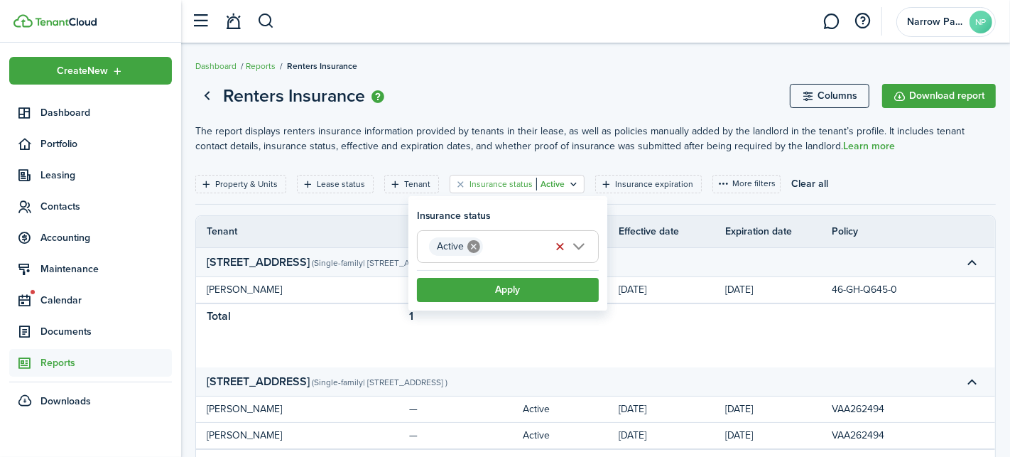
click at [580, 244] on span "Active" at bounding box center [508, 246] width 180 height 31
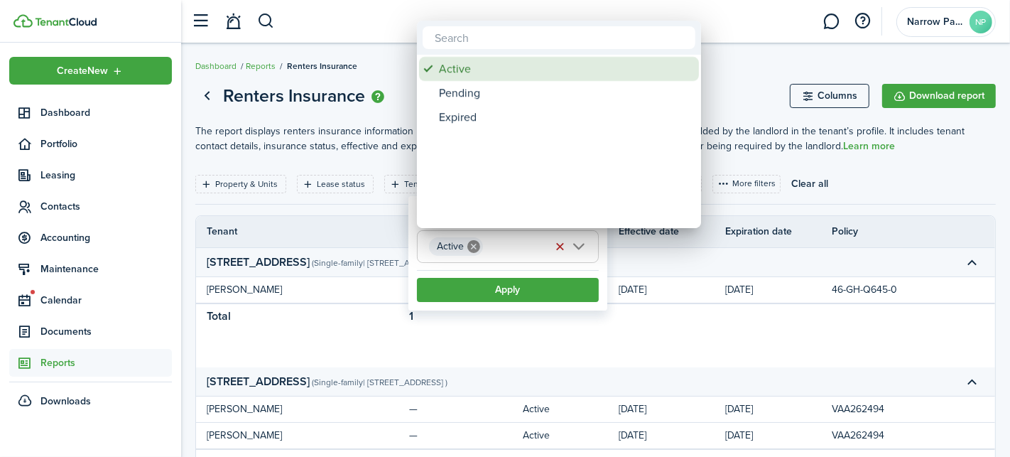
click at [499, 60] on div "Active" at bounding box center [564, 69] width 251 height 24
click at [495, 72] on div "Active" at bounding box center [564, 69] width 251 height 24
type input "Active"
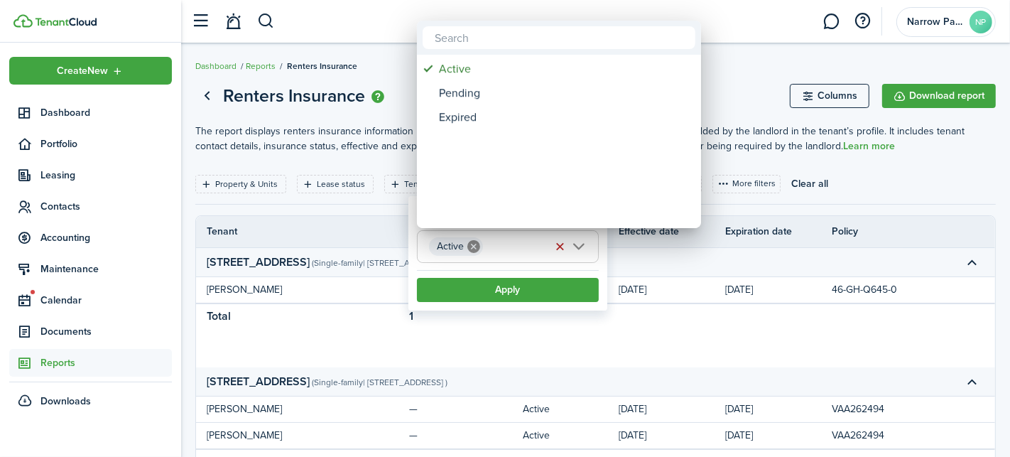
click at [384, 223] on div at bounding box center [504, 228] width 1237 height 684
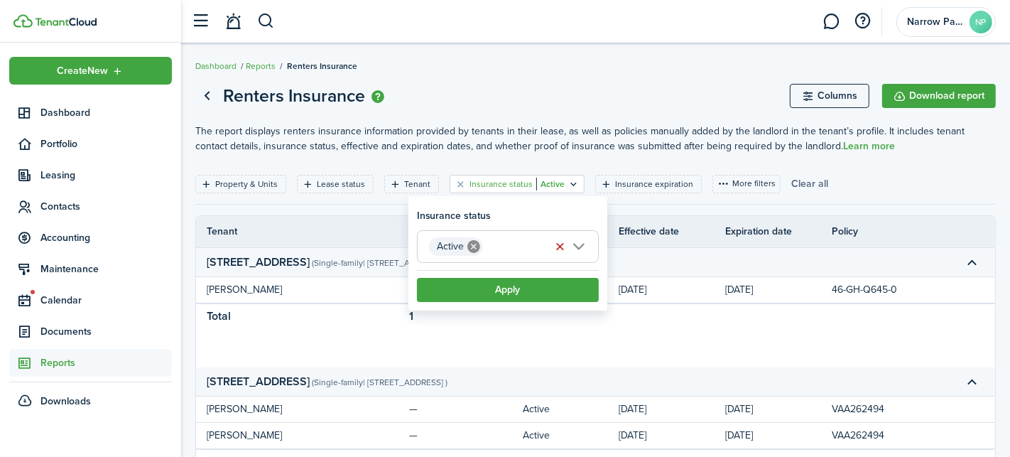
click at [793, 183] on button "Clear all" at bounding box center [809, 184] width 37 height 18
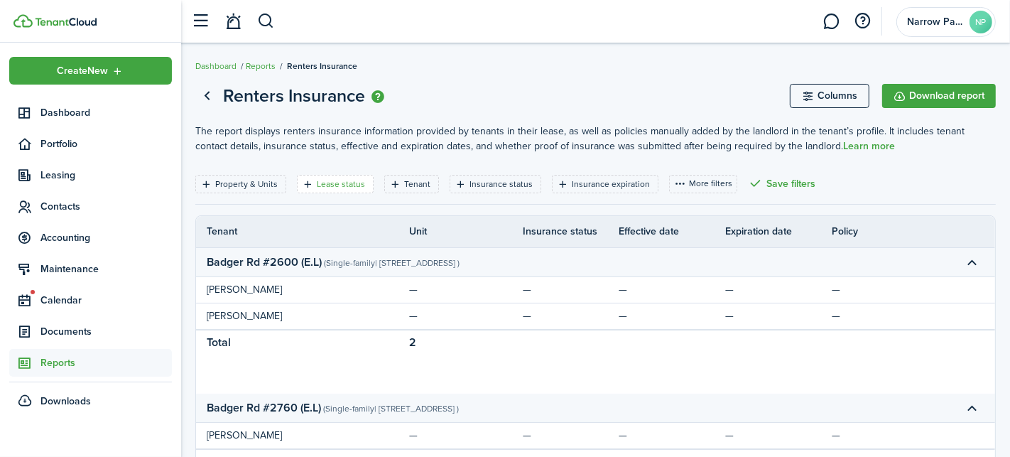
click at [320, 186] on filter-tag-label "Lease status" at bounding box center [341, 184] width 48 height 13
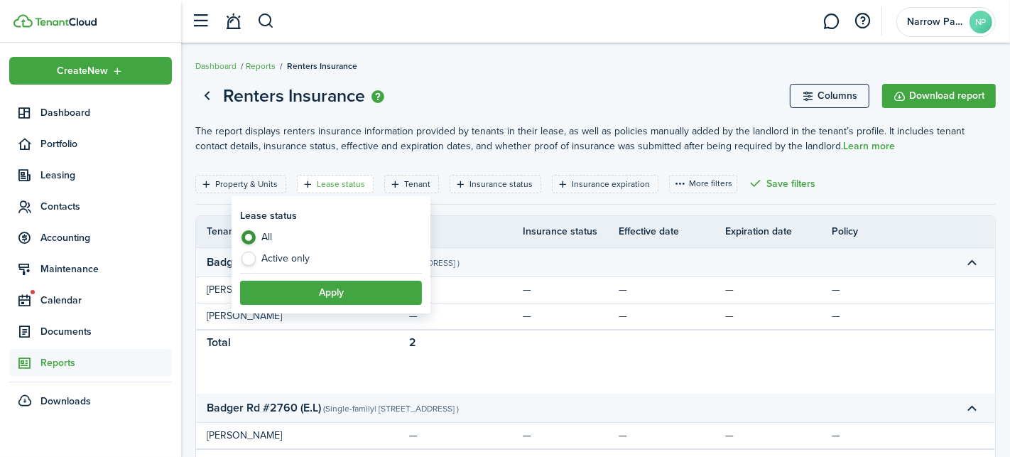
click at [276, 264] on label "Active only" at bounding box center [331, 258] width 182 height 14
radio input "false"
radio input "true"
click at [284, 295] on button "Apply" at bounding box center [331, 293] width 182 height 24
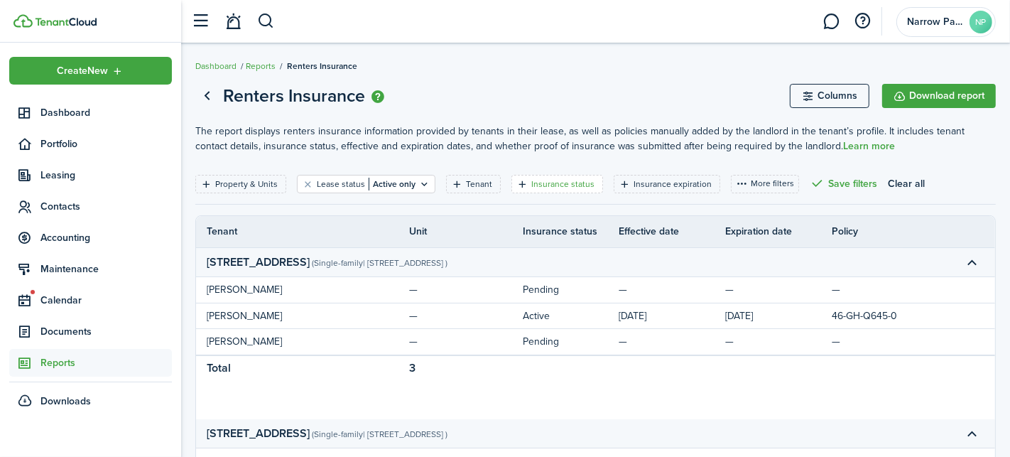
click at [563, 188] on filter-tag-label "Insurance status" at bounding box center [562, 184] width 63 height 13
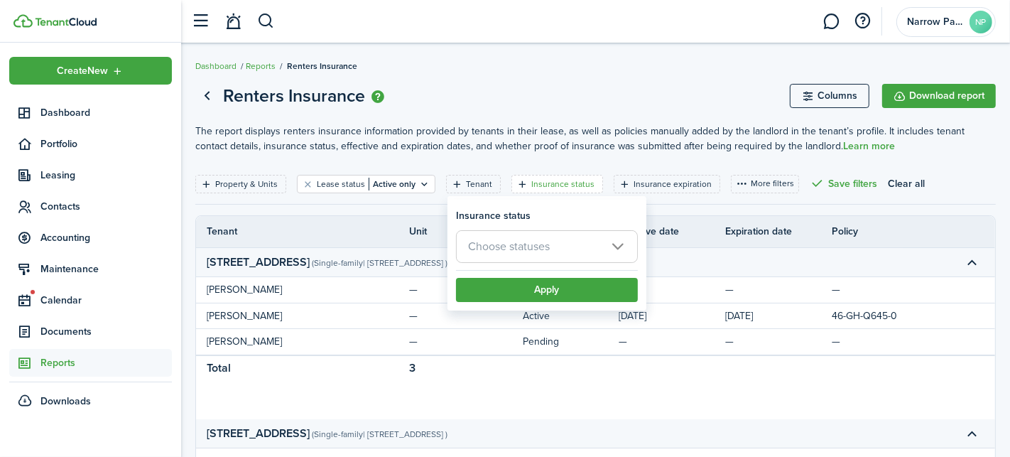
click at [603, 257] on span "Choose statuses" at bounding box center [547, 246] width 180 height 31
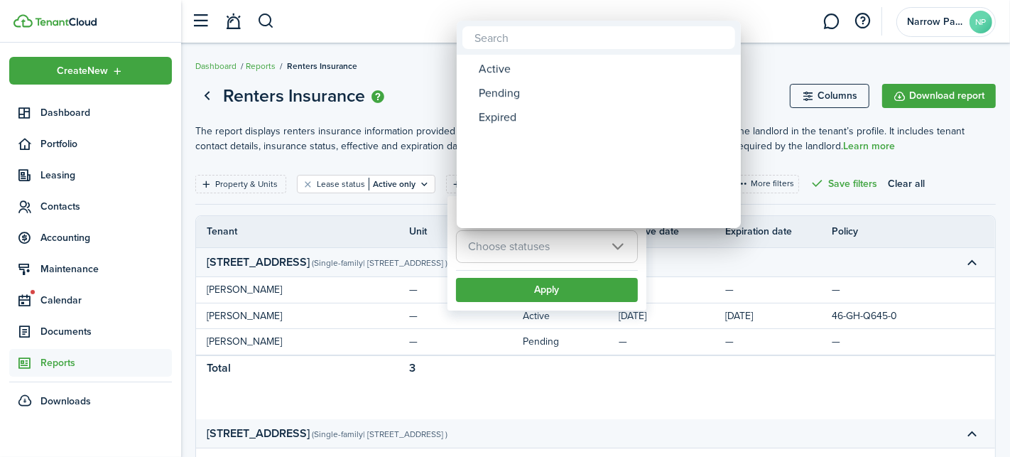
click at [433, 89] on div at bounding box center [504, 228] width 1237 height 684
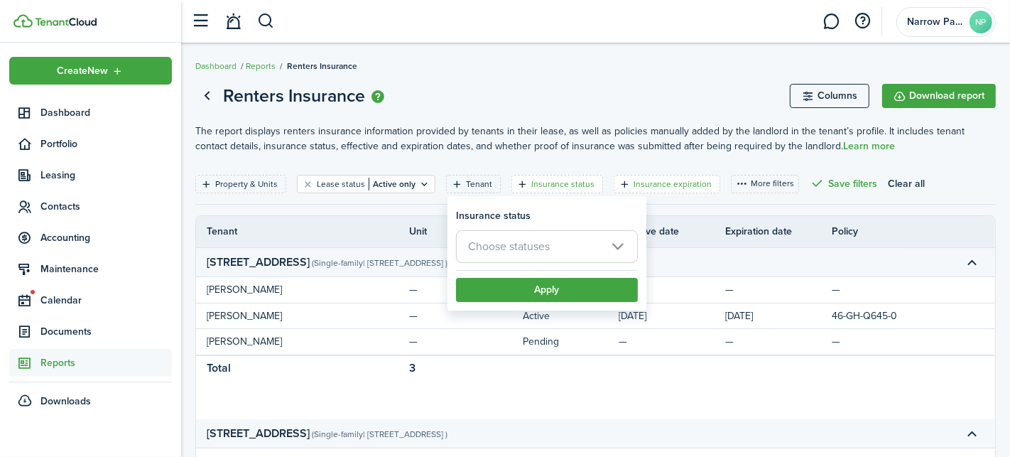
click at [676, 186] on filter-tag-label "Insurance expiration" at bounding box center [673, 184] width 78 height 13
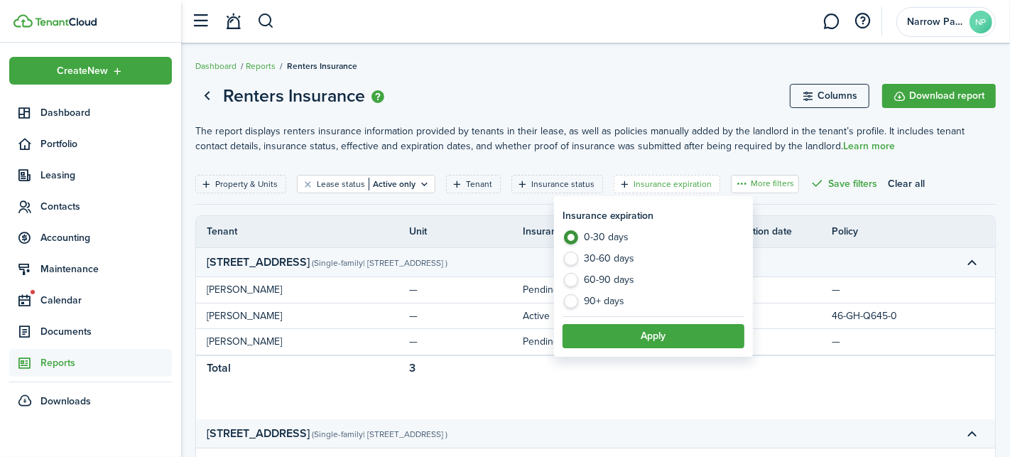
click at [752, 183] on button "More filters" at bounding box center [765, 184] width 68 height 18
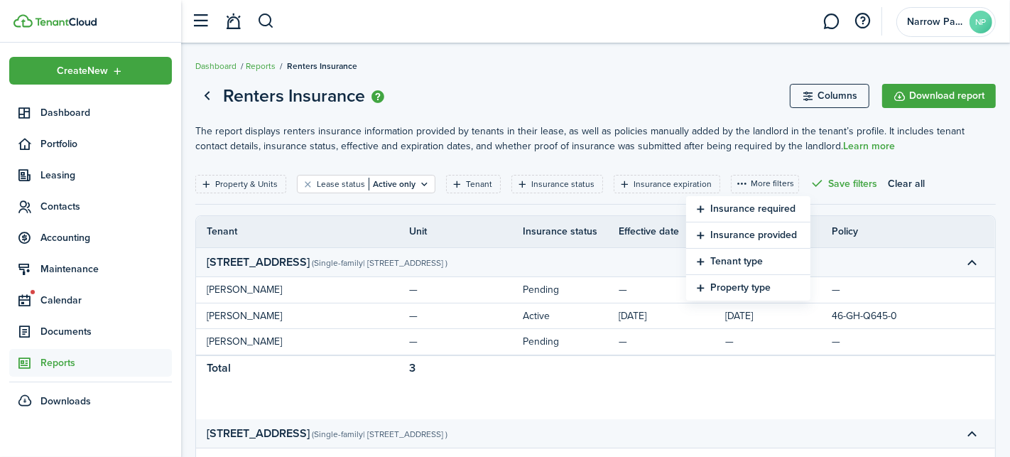
click at [751, 207] on button "Insurance required" at bounding box center [748, 209] width 124 height 26
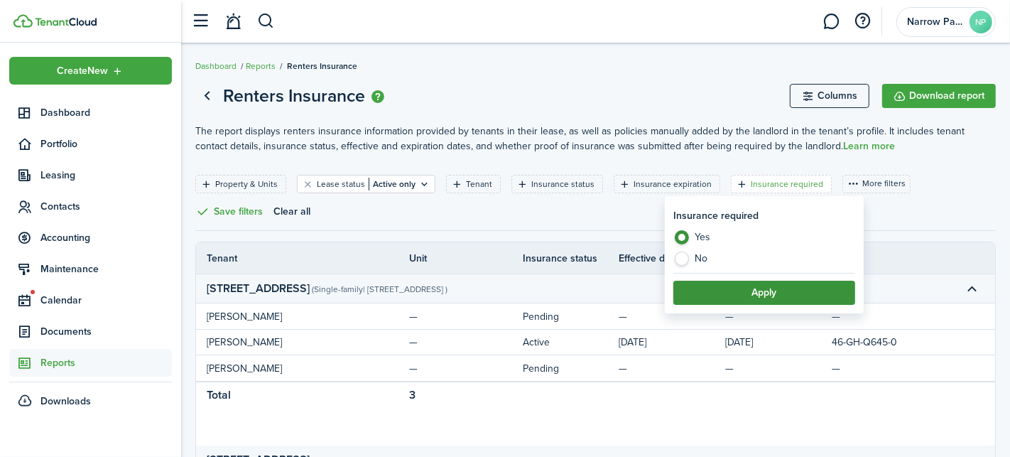
click at [751, 294] on button "Apply" at bounding box center [764, 293] width 182 height 24
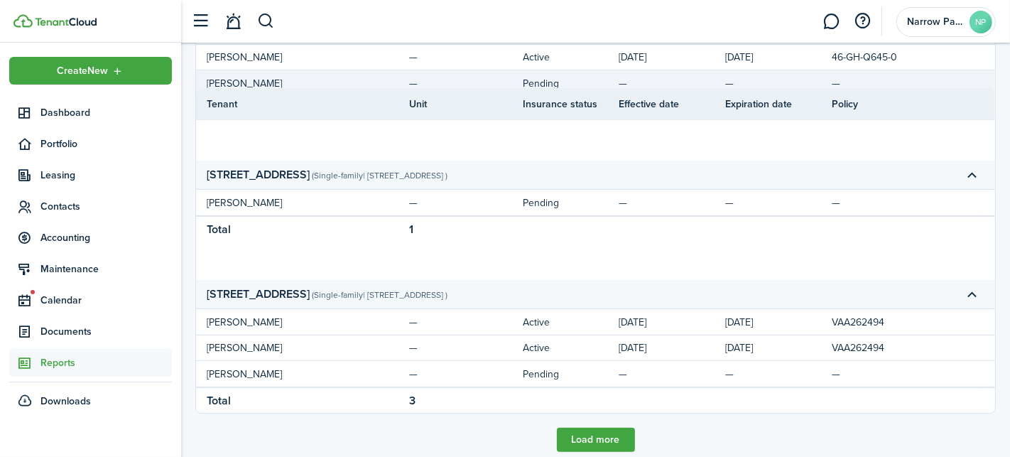
scroll to position [329, 0]
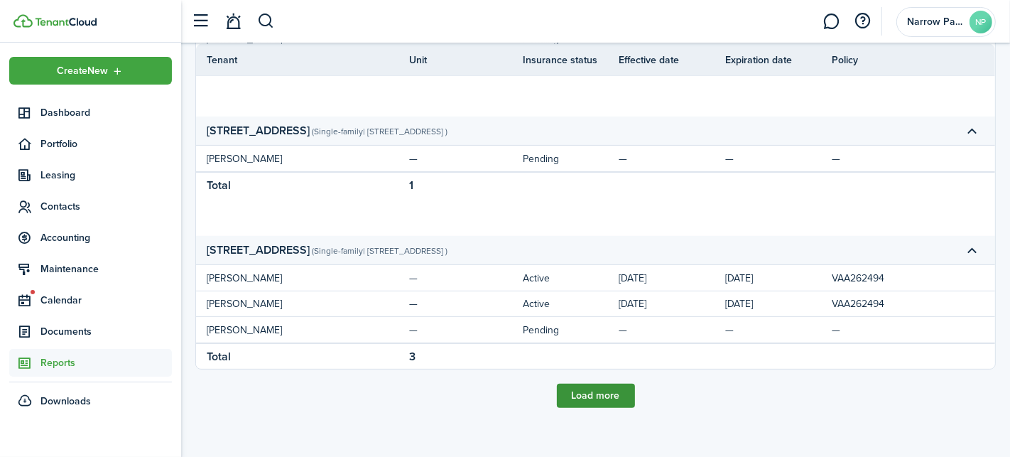
click at [608, 379] on page-view-body "Property & Units Lease status Active only Tenant Insurance status Insurance exp…" at bounding box center [595, 134] width 800 height 577
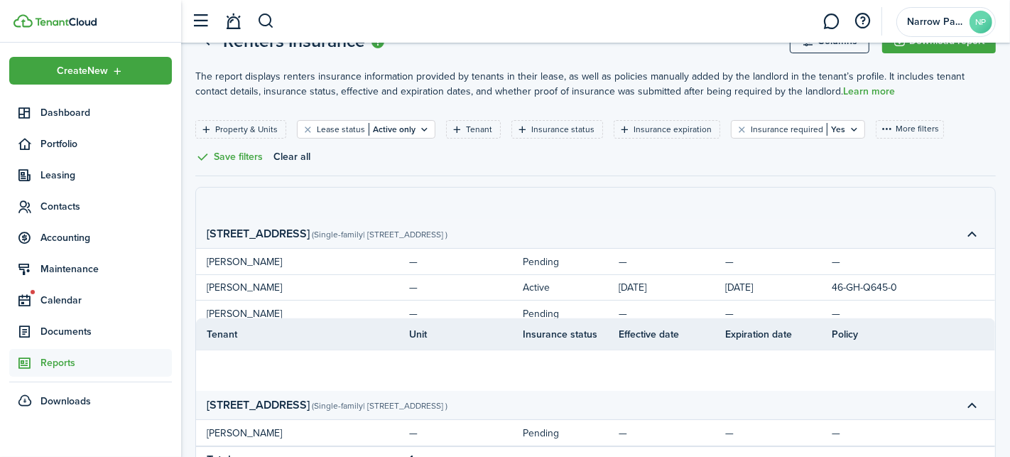
scroll to position [0, 0]
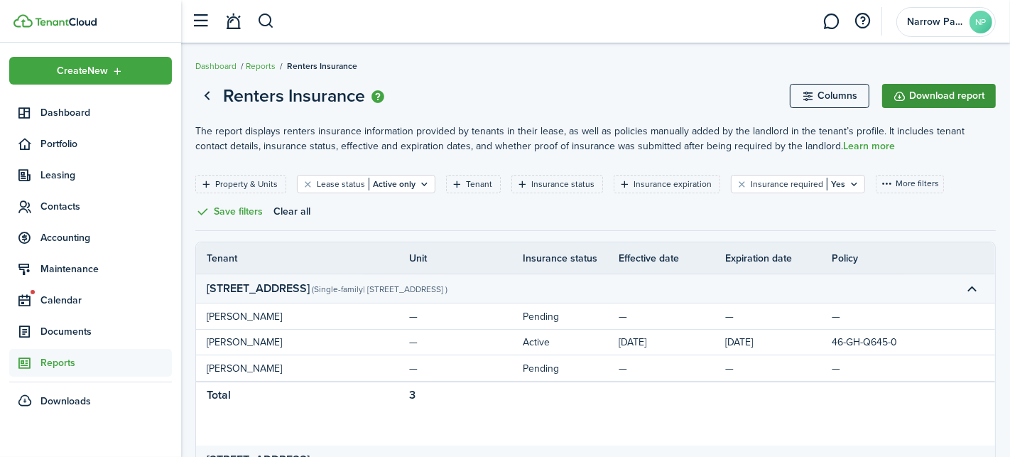
click at [938, 96] on button "Download report" at bounding box center [939, 96] width 114 height 24
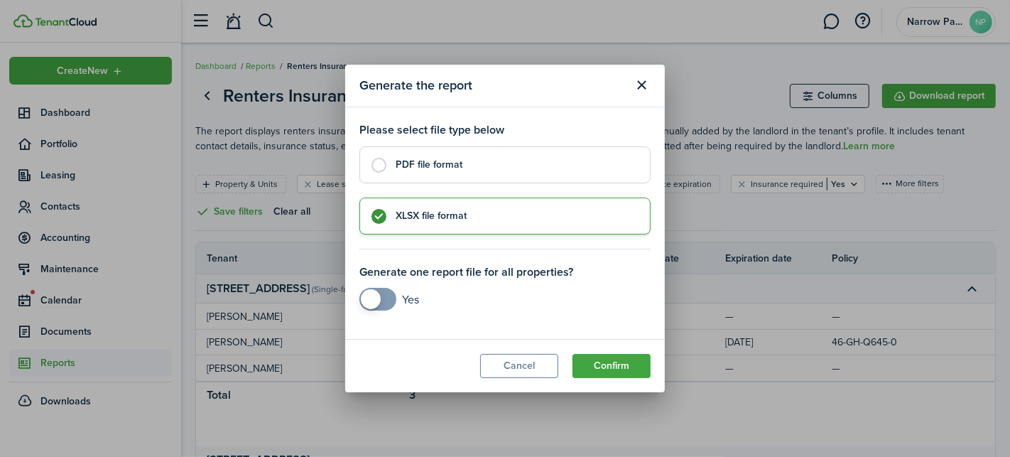
click at [493, 156] on label "PDF file format" at bounding box center [504, 164] width 291 height 37
radio input "true"
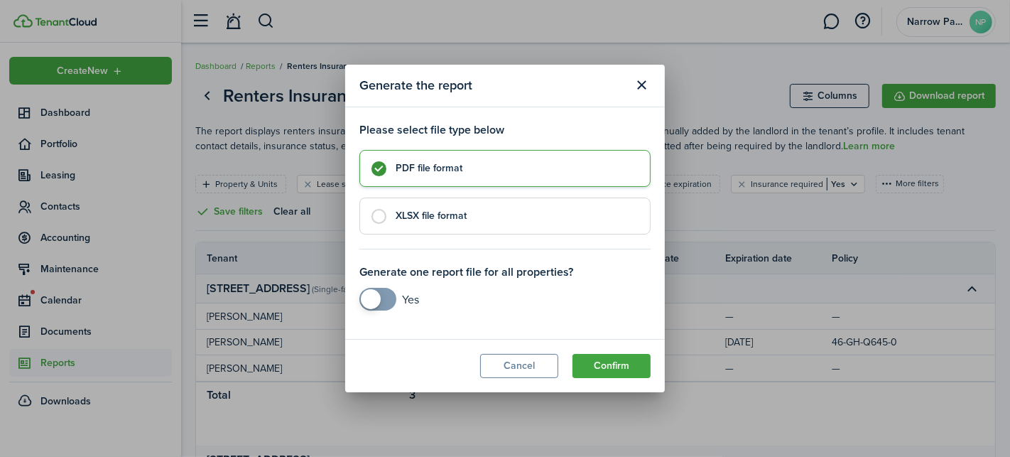
checkbox input "true"
click at [383, 295] on span at bounding box center [378, 299] width 14 height 23
click at [611, 362] on button "Confirm" at bounding box center [611, 366] width 78 height 24
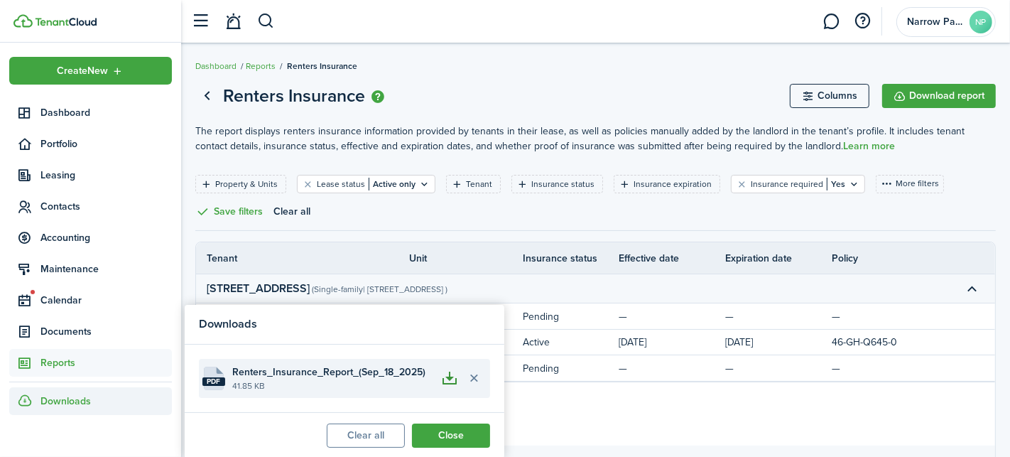
click at [450, 376] on button "button" at bounding box center [450, 378] width 24 height 24
click at [474, 379] on button "Delete file" at bounding box center [474, 378] width 24 height 24
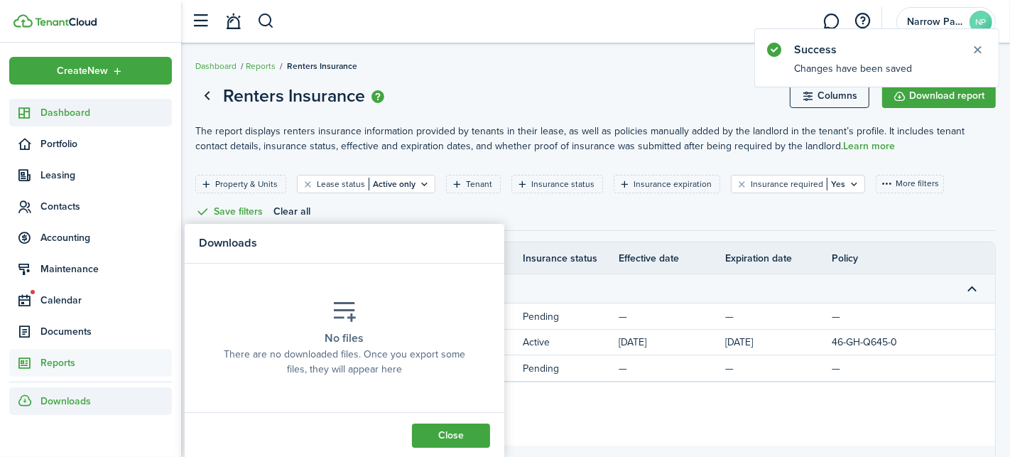
click at [67, 106] on span "Dashboard" at bounding box center [105, 112] width 131 height 15
